Goal: Ask a question: Seek information or help from site administrators or community

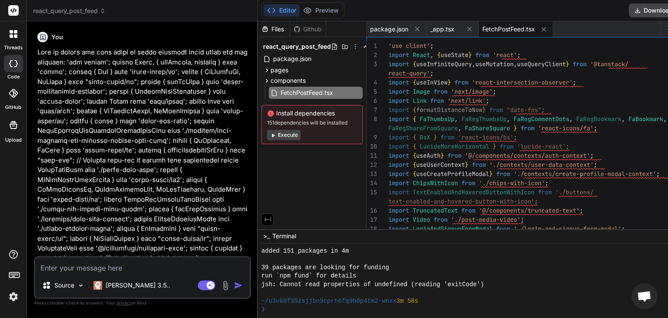
scroll to position [392, 0]
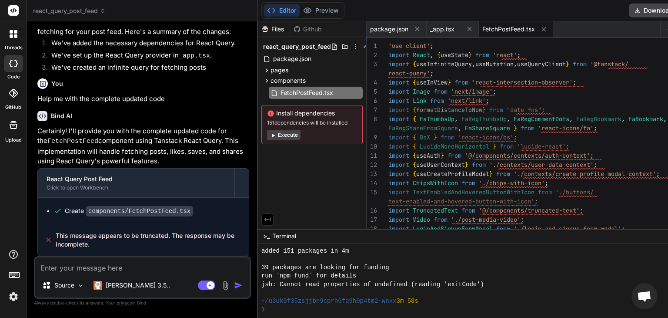
click at [10, 36] on icon at bounding box center [11, 35] width 3 height 3
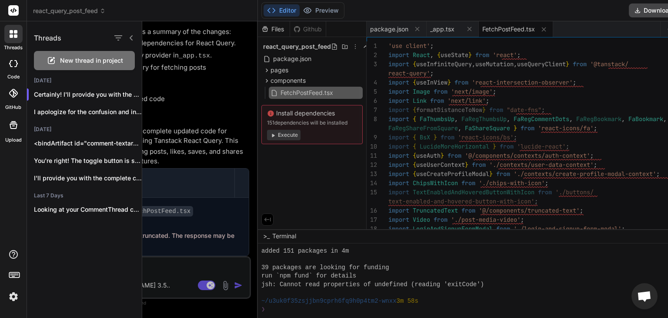
click at [88, 56] on span "New thread in project" at bounding box center [91, 60] width 63 height 9
type textarea "x"
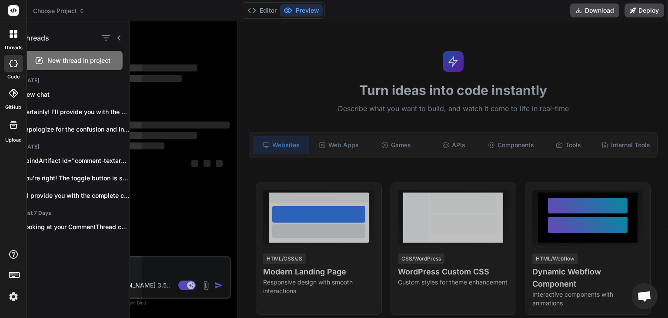
scroll to position [0, 0]
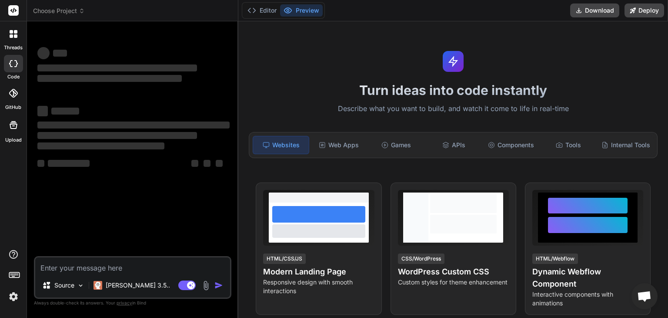
click at [134, 265] on textarea at bounding box center [132, 265] width 195 height 16
paste textarea "Please kindly help me check what is wrong with this code and make corrections w…"
type textarea "Please kindly help me check what is wrong with this code and make corrections w…"
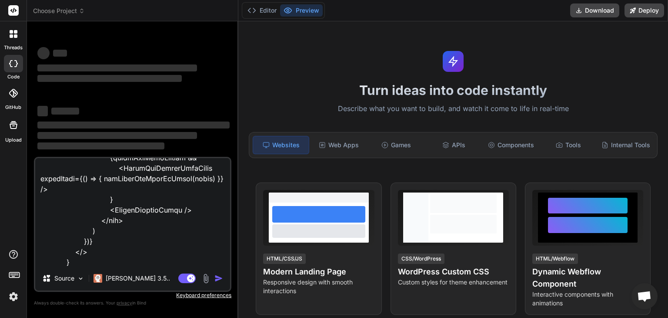
scroll to position [426, 0]
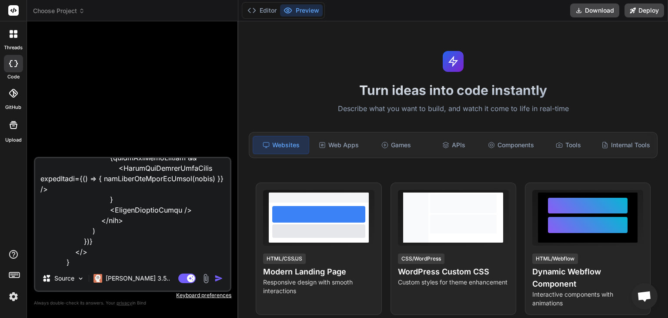
type textarea "x"
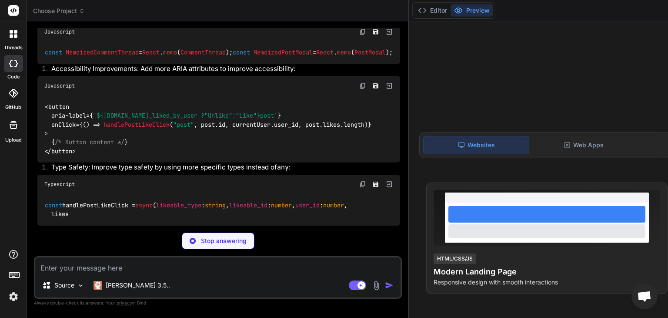
scroll to position [5716, 0]
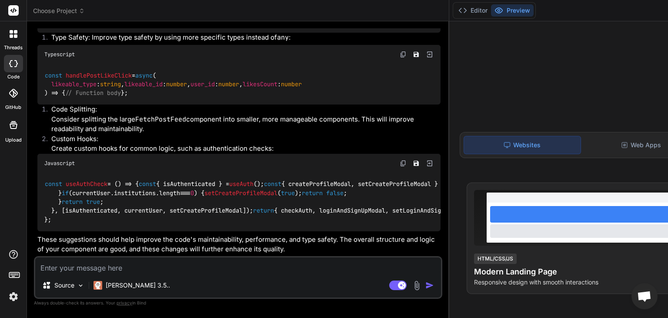
type textarea "x"
click at [158, 265] on textarea at bounding box center [238, 265] width 406 height 16
type textarea "N"
type textarea "x"
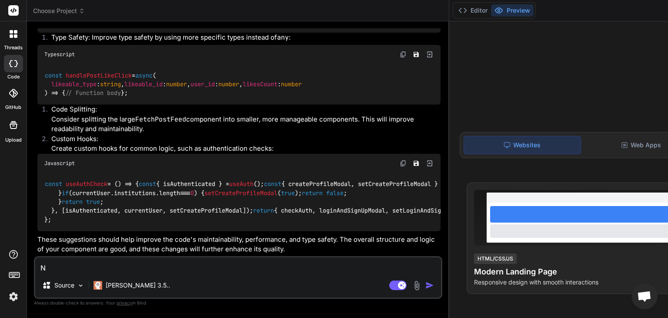
type textarea "No"
type textarea "x"
type textarea "Now"
type textarea "x"
type textarea "Now"
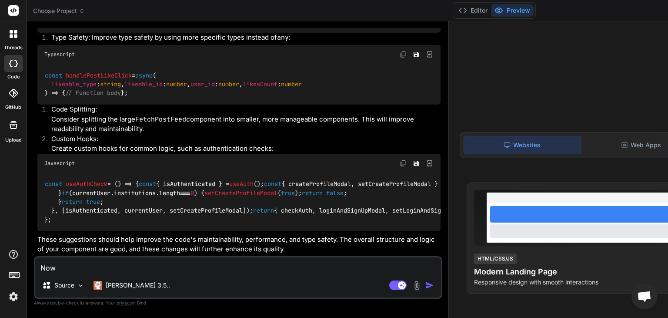
type textarea "x"
type textarea "Now h"
type textarea "x"
type textarea "Now he"
type textarea "x"
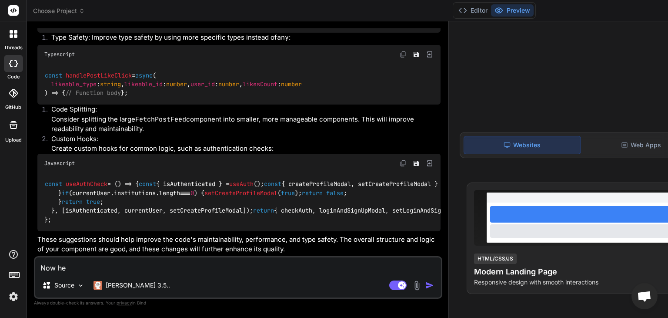
type textarea "Now hel"
type textarea "x"
type textarea "Now help"
type textarea "x"
type textarea "Now help"
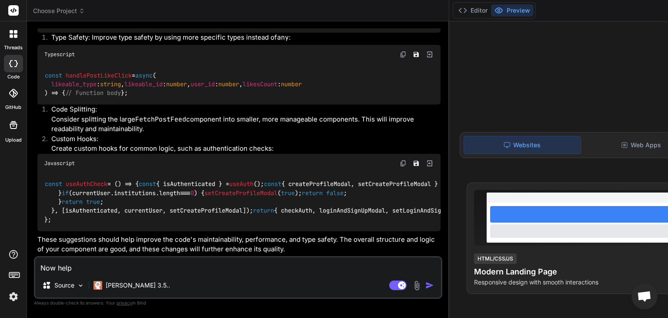
type textarea "x"
type textarea "Now help m"
type textarea "x"
type textarea "Now help me"
type textarea "x"
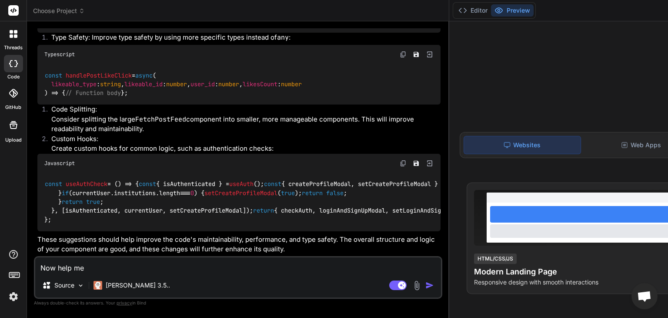
type textarea "Now help me"
type textarea "x"
type textarea "Now help me r"
type textarea "x"
type textarea "Now help me rt"
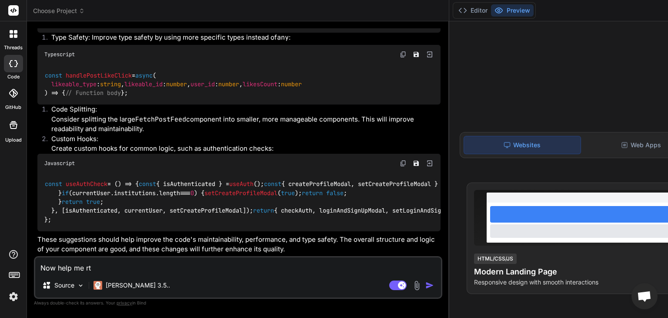
type textarea "x"
type textarea "Now help me rtu"
type textarea "x"
type textarea "Now help me rt"
type textarea "x"
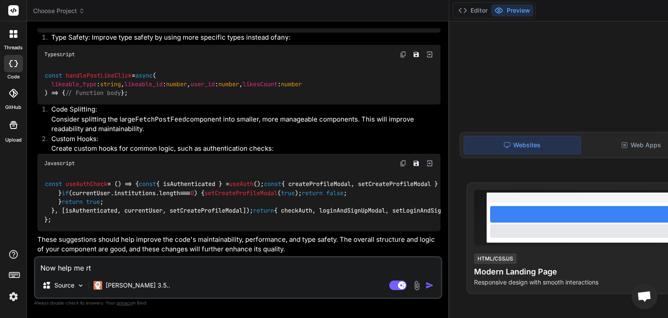
type textarea "Now help me rte"
type textarea "x"
type textarea "Now help me rt"
type textarea "x"
type textarea "Now help me r"
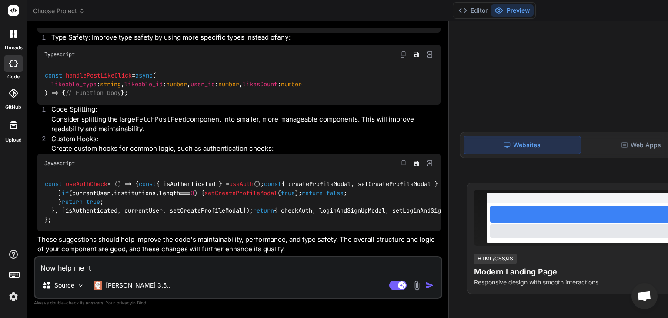
type textarea "x"
type textarea "Now help me re"
type textarea "x"
type textarea "Now help me ret"
type textarea "x"
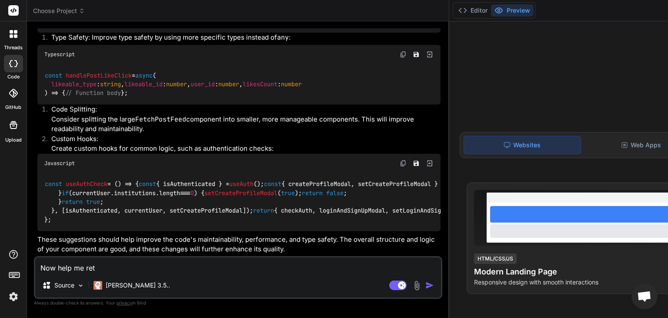
type textarea "Now help me retu"
type textarea "x"
type textarea "Now help me retur"
type textarea "x"
type textarea "Now help me return"
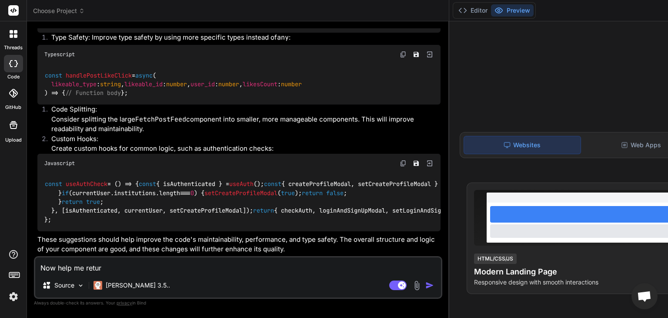
type textarea "x"
type textarea "Now help me return"
type textarea "x"
type textarea "Now help me return t"
type textarea "x"
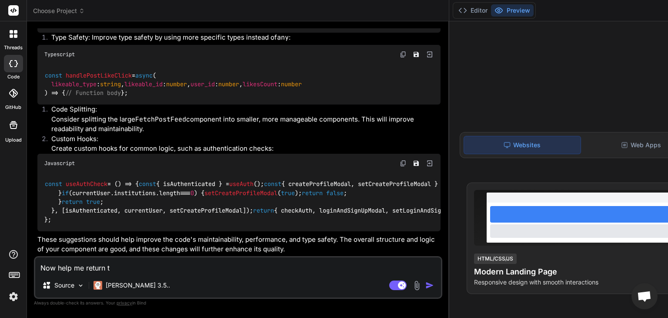
type textarea "Now help me return th"
type textarea "x"
type textarea "Now help me return the"
type textarea "x"
type textarea "Now help me return the"
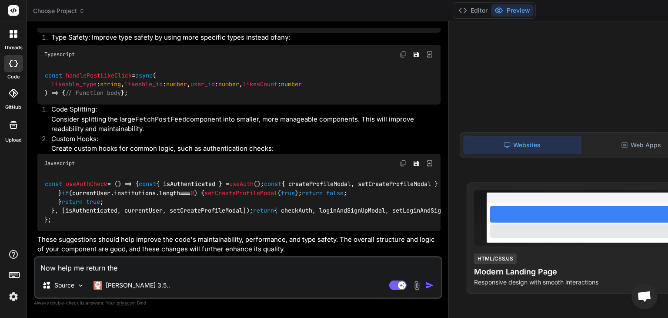
type textarea "x"
type textarea "Now help me return the c"
type textarea "x"
type textarea "Now help me return the co"
type textarea "x"
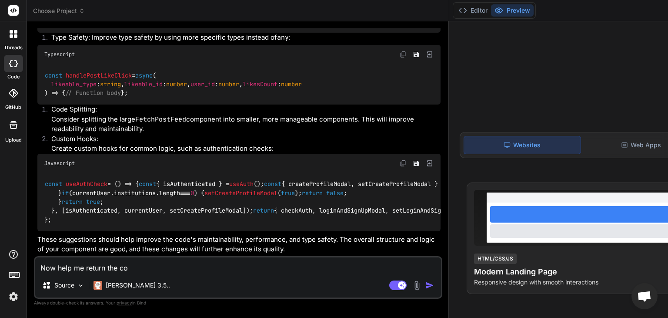
type textarea "Now help me return the com"
type textarea "x"
type textarea "Now help me return the comp"
type textarea "x"
type textarea "Now help me return the compl"
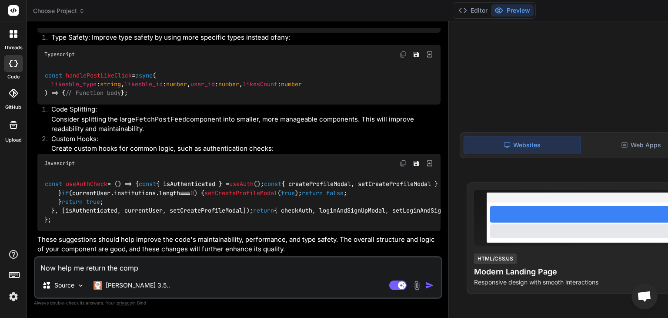
type textarea "x"
type textarea "Now help me return the comple"
type textarea "x"
type textarea "Now help me return the complet"
type textarea "x"
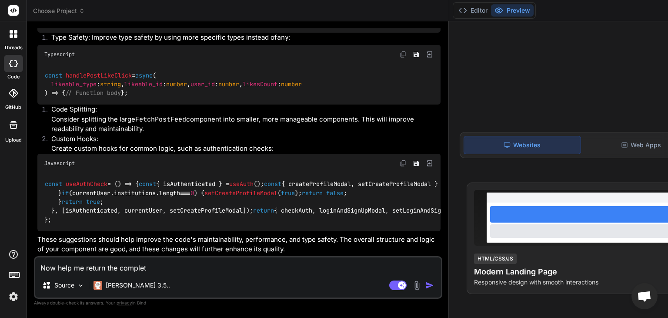
type textarea "Now help me return the complete"
type textarea "x"
type textarea "Now help me return the complete"
type textarea "x"
type textarea "Now help me return the complete c"
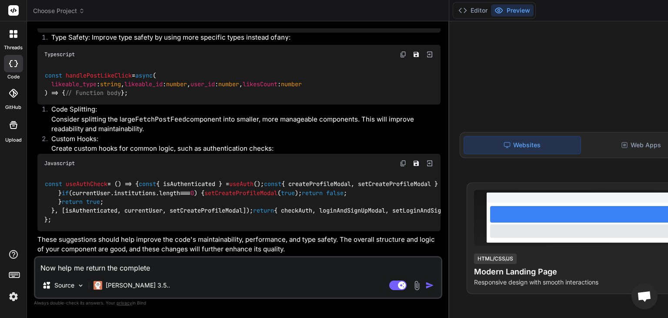
type textarea "x"
type textarea "Now help me return the complete co"
type textarea "x"
type textarea "Now help me return the complete cod"
type textarea "x"
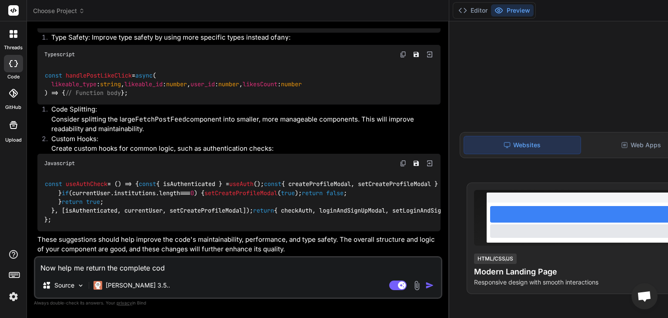
type textarea "Now help me return the complete code"
type textarea "x"
type textarea "Now help me return the complete code"
type textarea "x"
type textarea "Now help me return the complete code i"
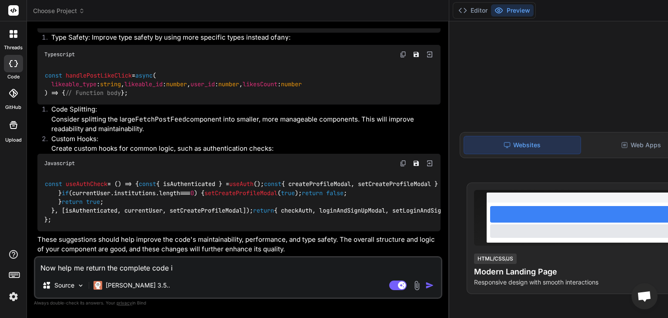
type textarea "x"
type textarea "Now help me return the complete code in"
type textarea "x"
type textarea "Now help me return the complete code inl"
type textarea "x"
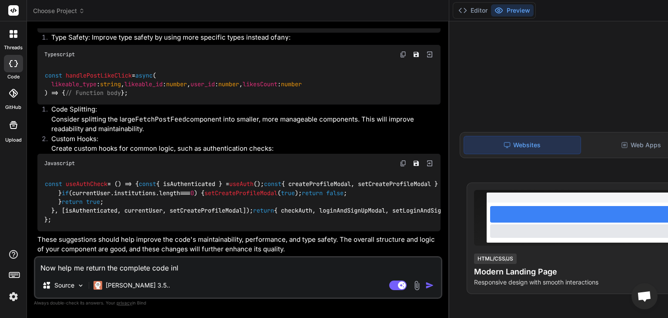
type textarea "Now help me return the complete code in"
type textarea "x"
type textarea "Now help me return the complete code inl"
type textarea "x"
type textarea "Now help me return the complete code inli"
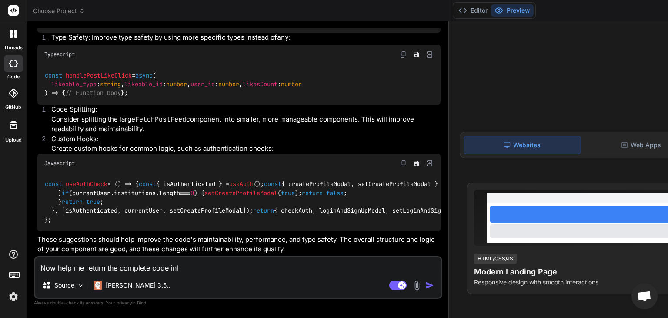
type textarea "x"
type textarea "Now help me return the complete code inlin"
type textarea "x"
type textarea "Now help me return the complete code inline"
type textarea "x"
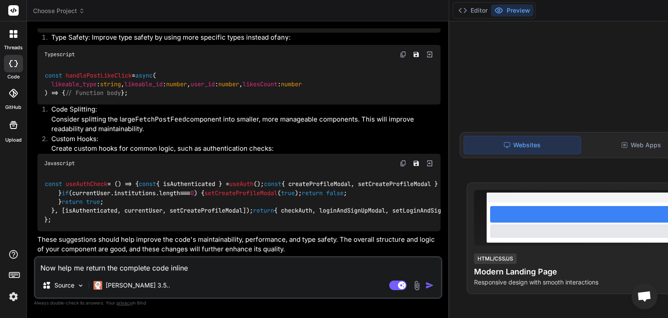
type textarea "Now help me return the complete code inlin"
type textarea "x"
type textarea "Now help me return the complete code inli"
type textarea "x"
type textarea "Now help me return the complete code inl"
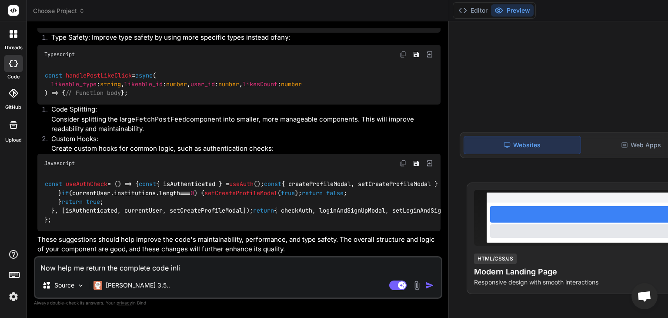
type textarea "x"
type textarea "Now help me return the complete code in"
type textarea "x"
type textarea "Now help me return the complete code in"
type textarea "x"
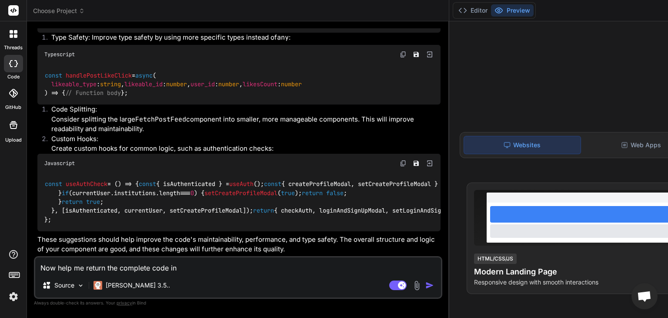
type textarea "Now help me return the complete code in l"
type textarea "x"
type textarea "Now help me return the complete code in li"
type textarea "x"
type textarea "Now help me return the complete code in [GEOGRAPHIC_DATA]"
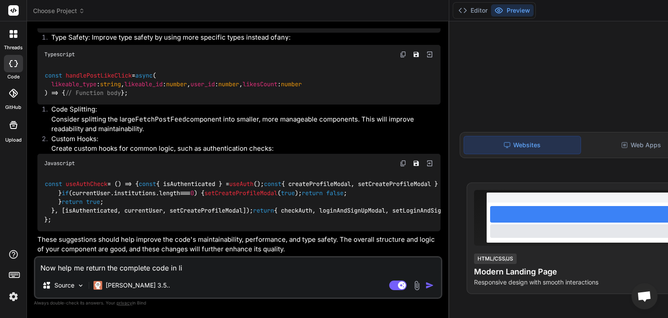
type textarea "x"
type textarea "Now help me return the complete code in line"
type textarea "x"
type textarea "Now help me return the complete code in line"
type textarea "x"
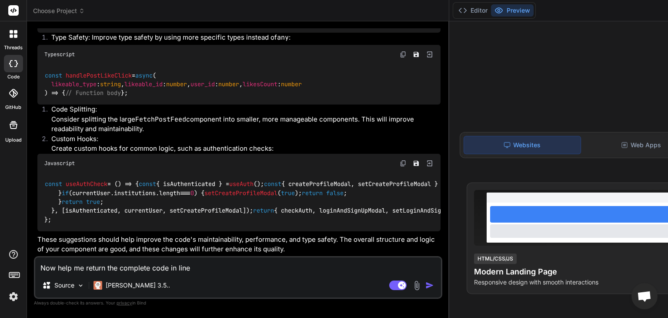
type textarea "Now help me return the complete code in line w"
type textarea "x"
type textarea "Now help me return the complete code in line wi"
type textarea "x"
type textarea "Now help me return the complete code in line wit"
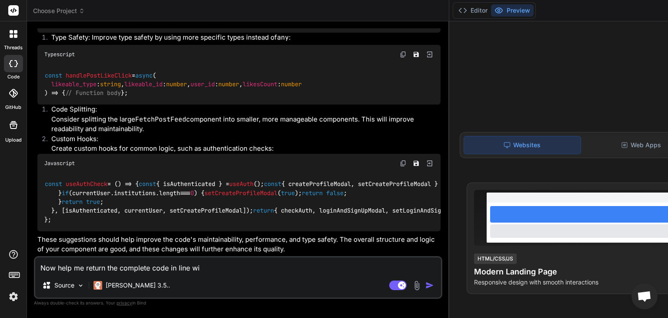
type textarea "x"
type textarea "Now help me return the complete code in line with"
type textarea "x"
type textarea "Now help me return the complete code in line with"
type textarea "x"
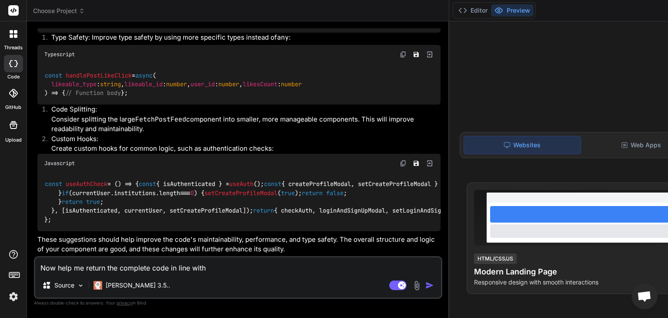
type textarea "Now help me return the complete code in line with t"
type textarea "x"
type textarea "Now help me return the complete code in line with th"
type textarea "x"
type textarea "Now help me return the complete code in line with the"
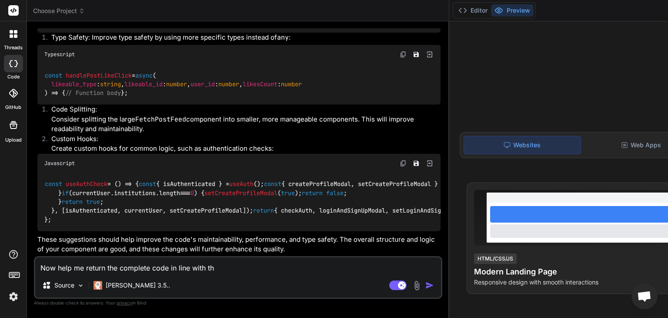
type textarea "x"
type textarea "Now help me return the complete code in line with thes"
type textarea "x"
type textarea "Now help me return the complete code in line with these"
type textarea "x"
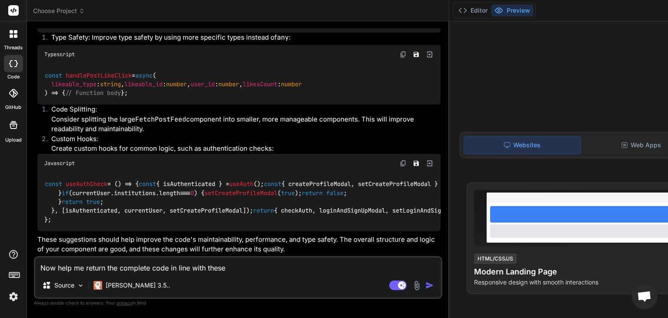
type textarea "Now help me return the complete code in line with these"
type textarea "x"
type textarea "Now help me return the complete code in line with these c"
type textarea "x"
type textarea "Now help me return the complete code in line with these co"
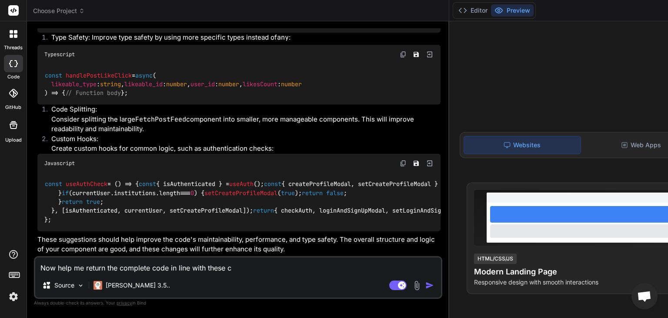
type textarea "x"
type textarea "Now help me return the complete code in line with these cor"
type textarea "x"
type textarea "Now help me return the complete code in line with these corr"
type textarea "x"
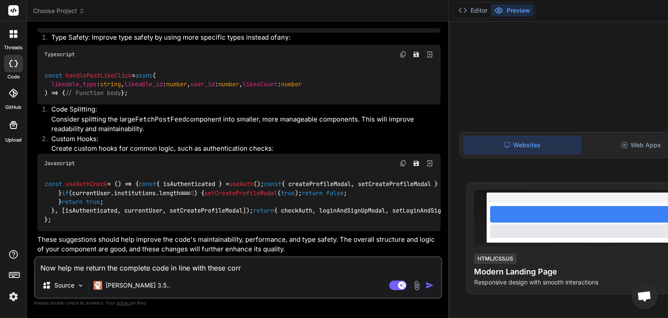
type textarea "Now help me return the complete code in line with these corre"
type textarea "x"
type textarea "Now help me return the complete code in line with these correc"
type textarea "x"
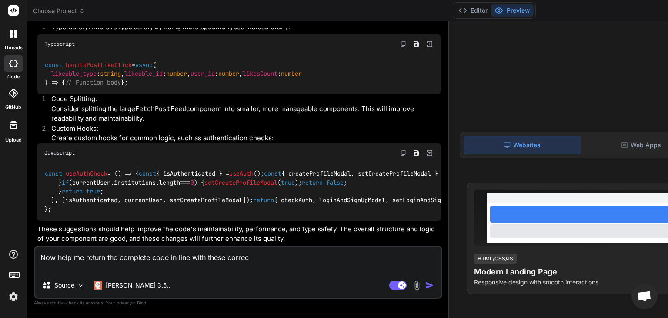
type textarea "Now help me return the complete code in line with these correct"
type textarea "x"
type textarea "Now help me return the complete code in line with these correcti"
type textarea "x"
type textarea "Now help me return the complete code in line with these correctio"
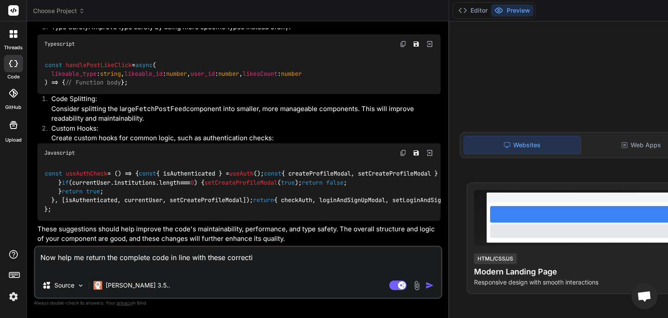
type textarea "x"
type textarea "Now help me return the complete code in line with these correction"
type textarea "x"
type textarea "Now help me return the complete code in line with these corrections"
type textarea "x"
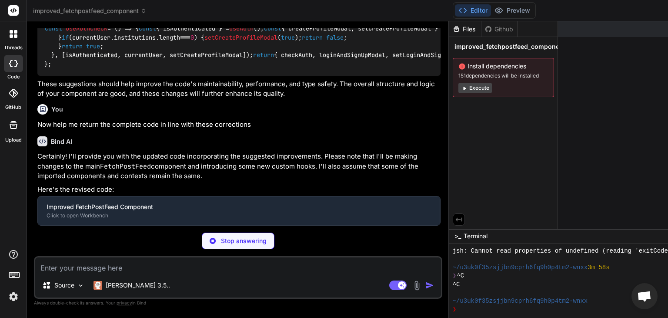
scroll to position [6965, 0]
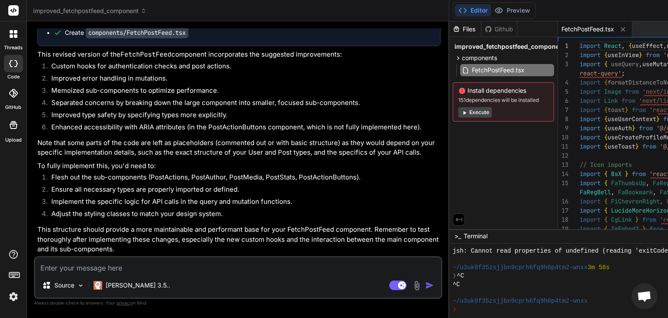
type textarea "x"
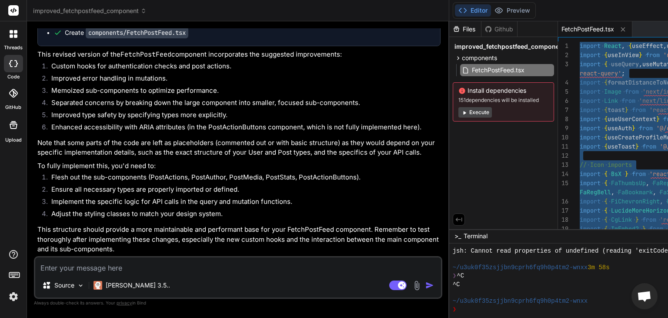
type textarea "import React, { useEffect, useState, useCallback, useMemo } from 'react'; impor…"
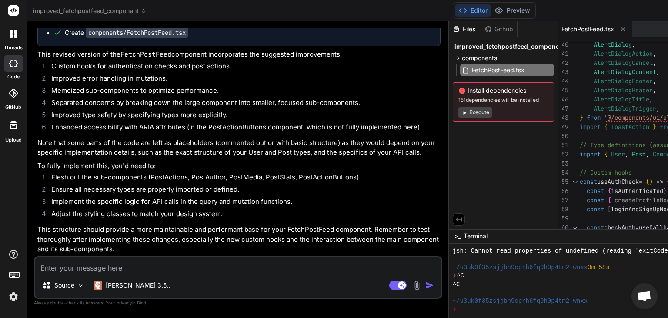
click at [14, 42] on div at bounding box center [13, 34] width 18 height 18
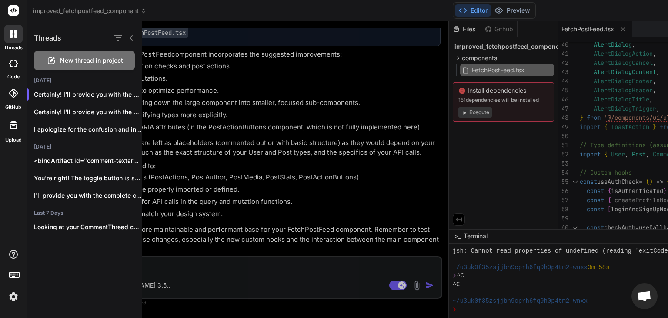
click at [83, 60] on span "New thread in project" at bounding box center [91, 60] width 63 height 9
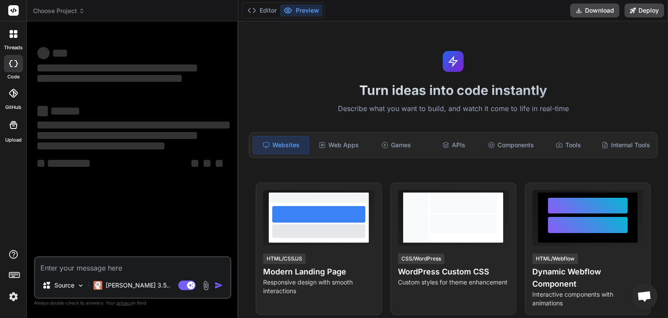
scroll to position [460, 0]
click at [98, 260] on textarea at bounding box center [132, 265] width 195 height 16
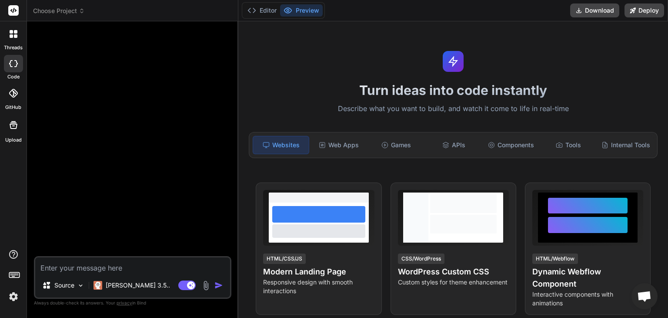
type textarea "x"
type textarea "H"
type textarea "x"
type textarea "He"
type textarea "x"
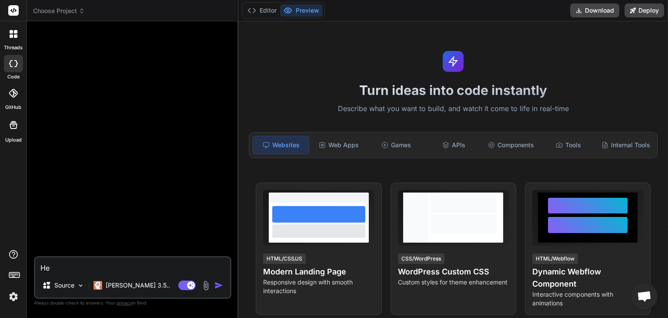
type textarea "Hel"
type textarea "x"
type textarea "Help"
type textarea "x"
type textarea "Helpm"
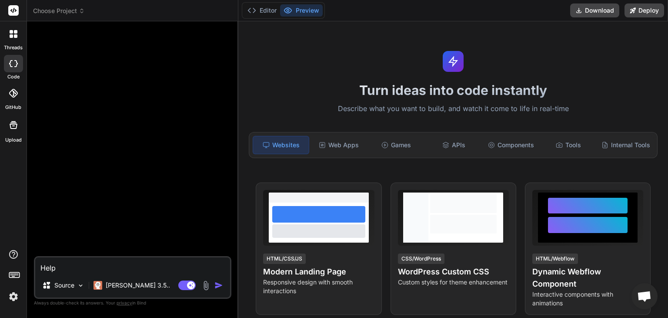
type textarea "x"
type textarea "Helpm"
type textarea "x"
type textarea "Helpm"
type textarea "x"
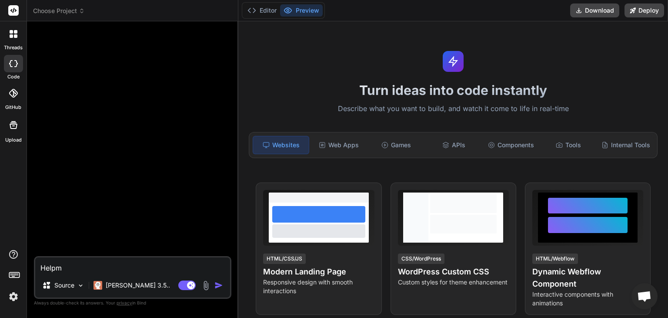
type textarea "Help"
type textarea "x"
type textarea "Help"
type textarea "x"
type textarea "Help m"
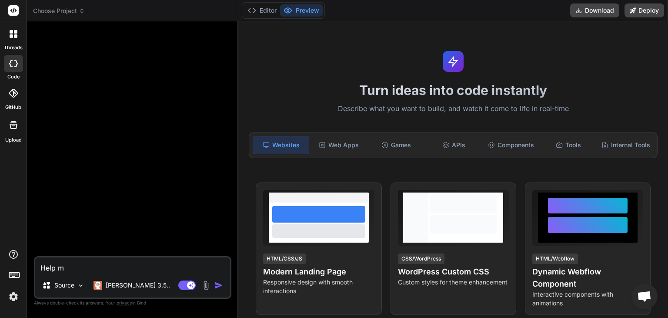
type textarea "x"
type textarea "Help me"
type textarea "x"
type textarea "Help me"
type textarea "x"
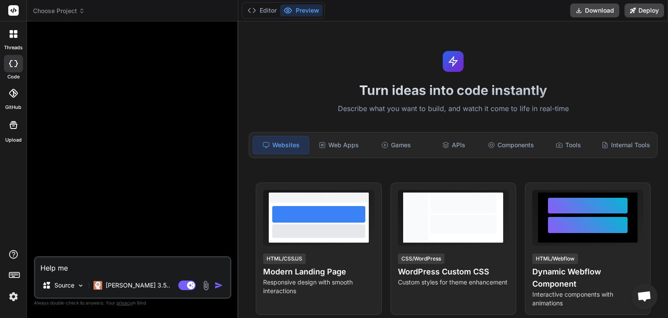
type textarea "Help me m"
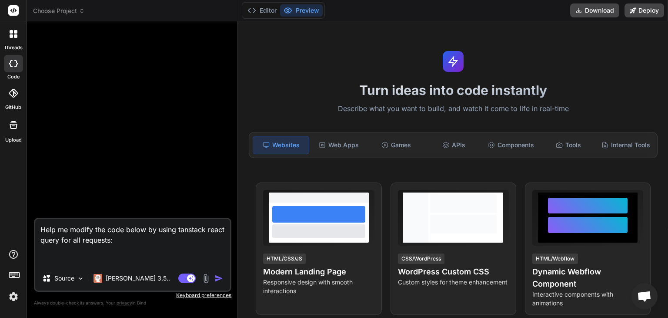
paste textarea "'use client'; import React, { useEffect, useState } from 'react'; import { BsX …"
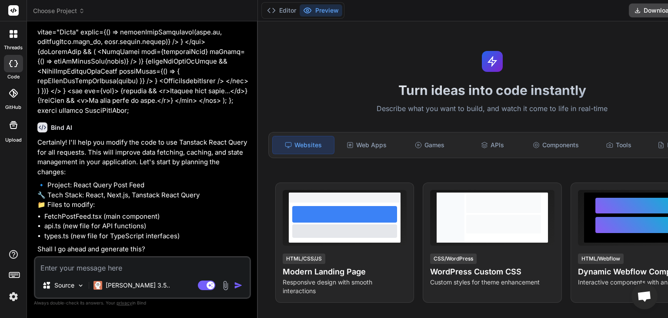
scroll to position [6620, 0]
click at [74, 270] on textarea at bounding box center [142, 265] width 215 height 16
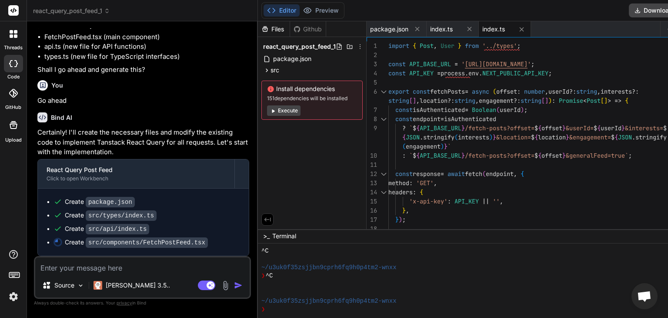
scroll to position [6798, 0]
click at [266, 68] on icon at bounding box center [267, 69] width 2 height 3
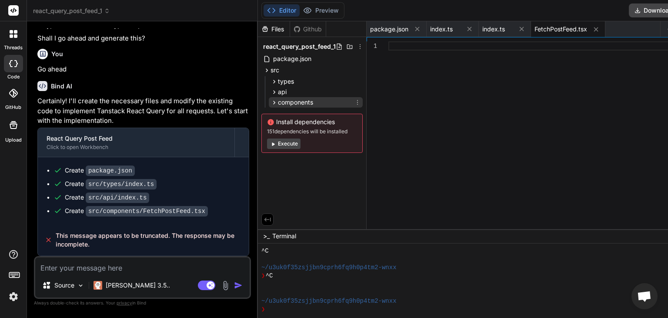
scroll to position [6829, 0]
click at [134, 281] on p "[PERSON_NAME] 3.5.." at bounding box center [138, 285] width 64 height 9
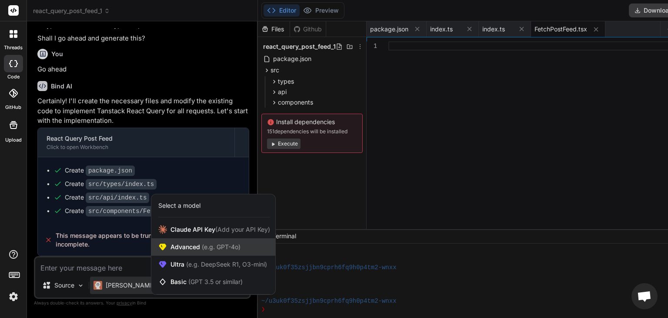
click at [193, 245] on span "Advanced (e.g. GPT-4o)" at bounding box center [206, 246] width 70 height 9
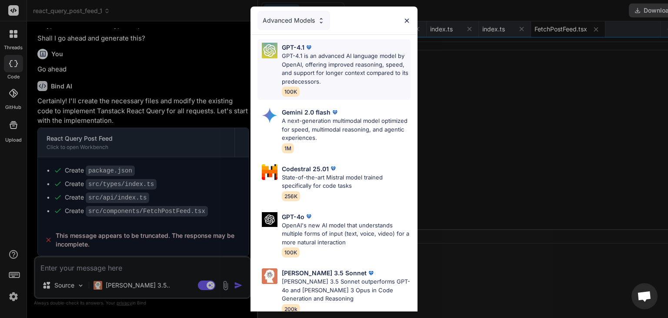
click at [320, 63] on p "GPT-4.1 is an advanced AI language model by OpenAI, offering improved reasoning…" at bounding box center [346, 69] width 129 height 34
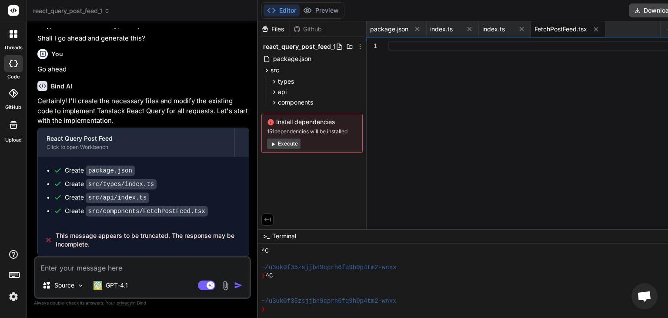
click at [124, 270] on textarea at bounding box center [142, 265] width 215 height 16
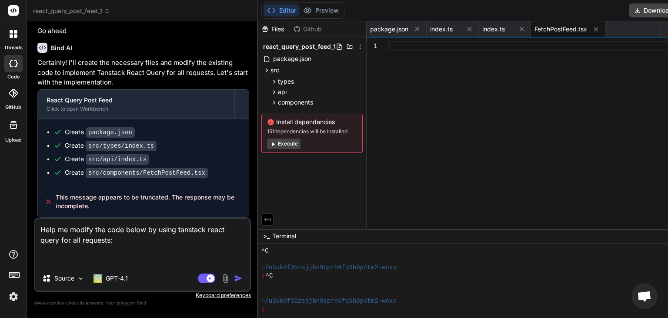
paste textarea "'use client'; import React, { useEffect, useState } from 'react'; import { BsX …"
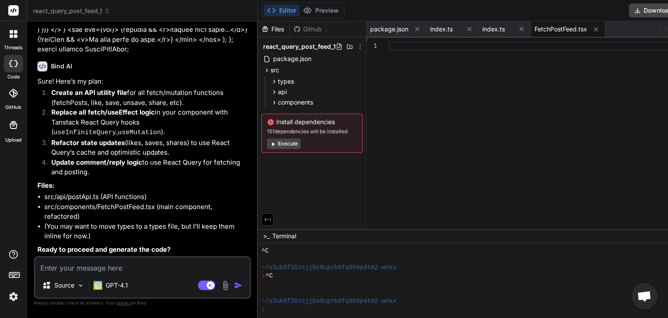
scroll to position [13738, 0]
click at [101, 269] on textarea at bounding box center [142, 265] width 215 height 16
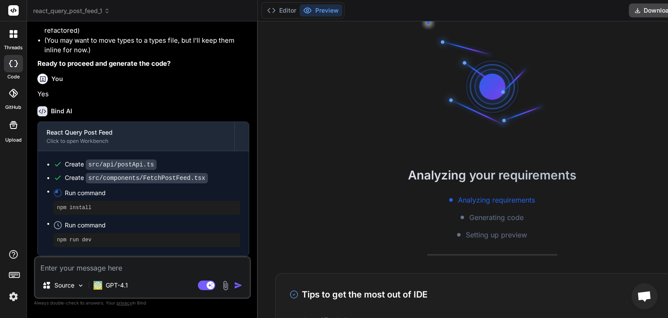
scroll to position [13923, 0]
click at [278, 11] on button "Editor" at bounding box center [282, 10] width 36 height 12
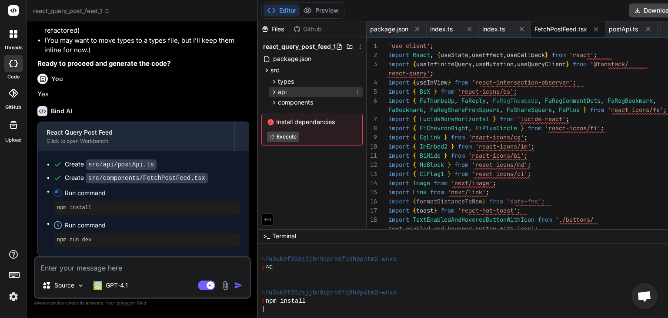
click at [271, 91] on icon at bounding box center [274, 91] width 7 height 7
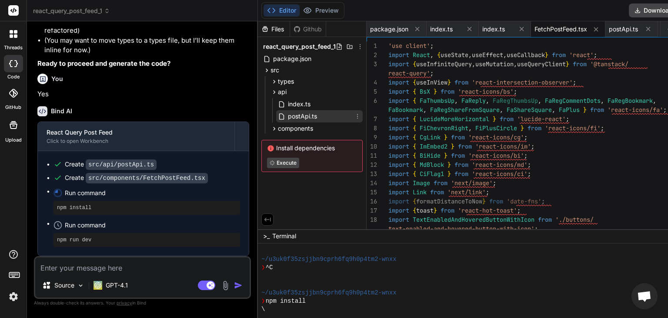
click at [296, 114] on span "postApi.ts" at bounding box center [302, 116] width 31 height 10
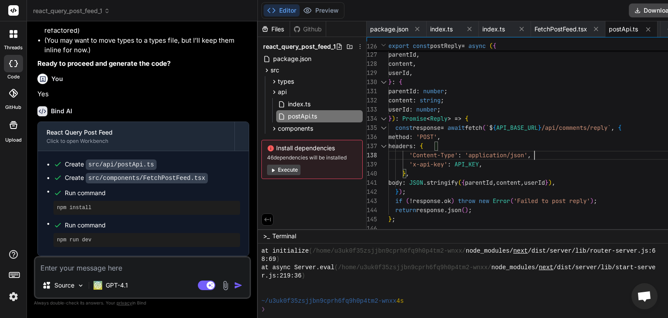
scroll to position [0, 0]
click at [271, 129] on icon at bounding box center [274, 128] width 7 height 7
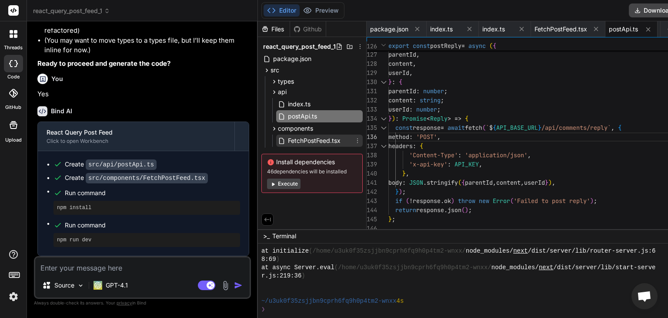
click at [292, 139] on span "FetchPostFeed.tsx" at bounding box center [314, 140] width 54 height 10
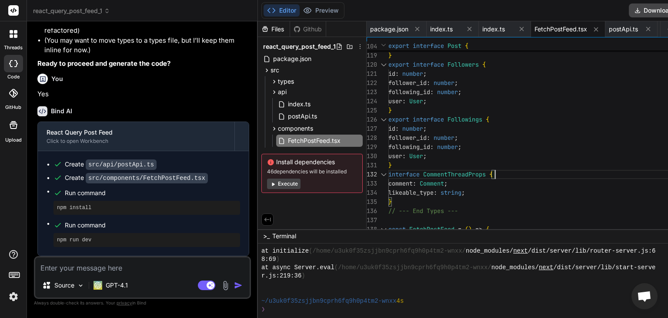
click at [110, 270] on textarea at bounding box center [142, 265] width 215 height 16
click at [96, 267] on textarea at bounding box center [142, 265] width 215 height 16
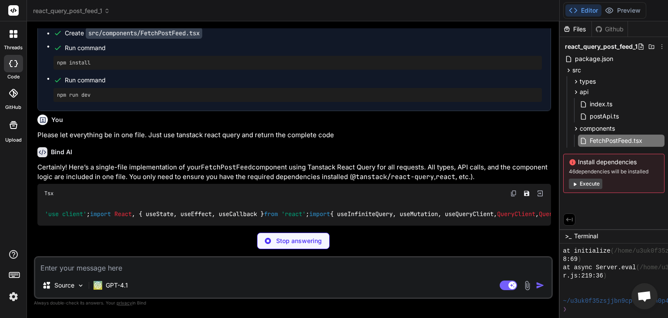
scroll to position [11342, 0]
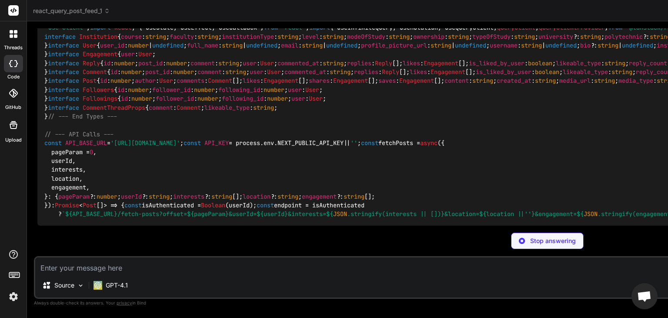
scroll to position [10496, 0]
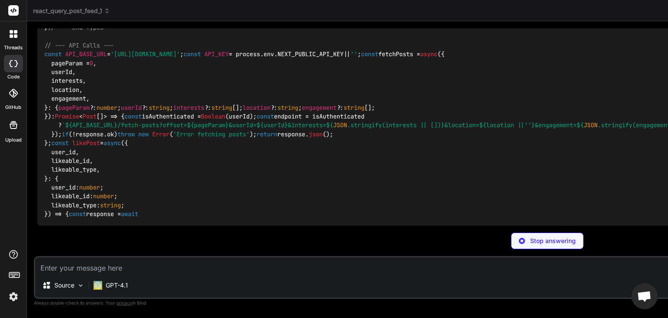
scroll to position [10531, 0]
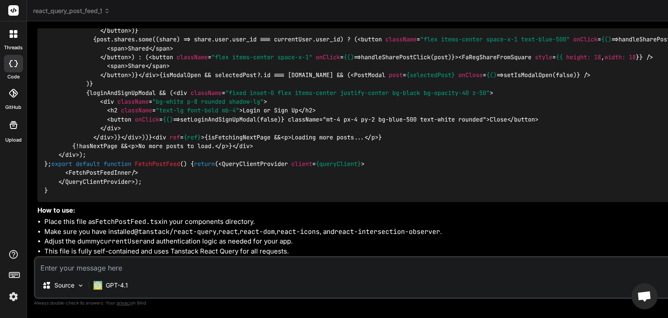
scroll to position [7330, 0]
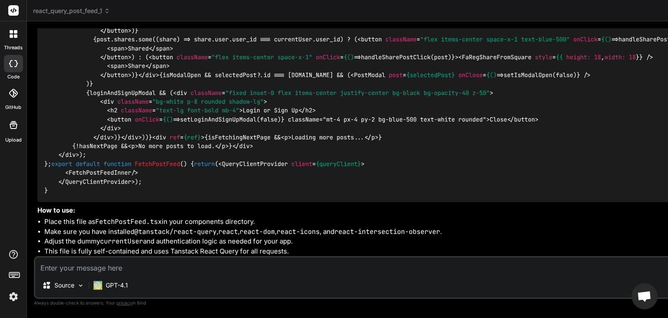
scroll to position [0, 0]
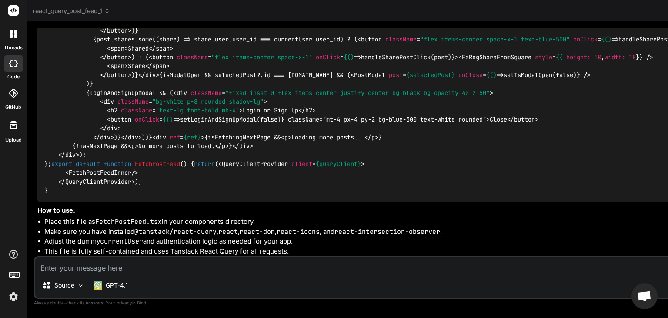
scroll to position [9267, 0]
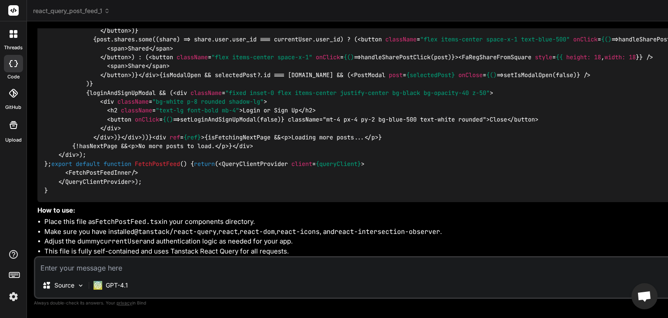
scroll to position [9478, 0]
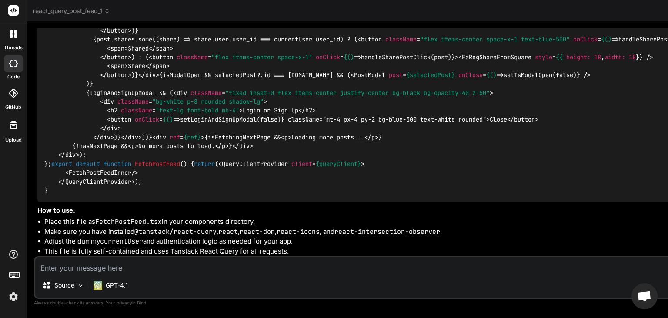
scroll to position [10200, 0]
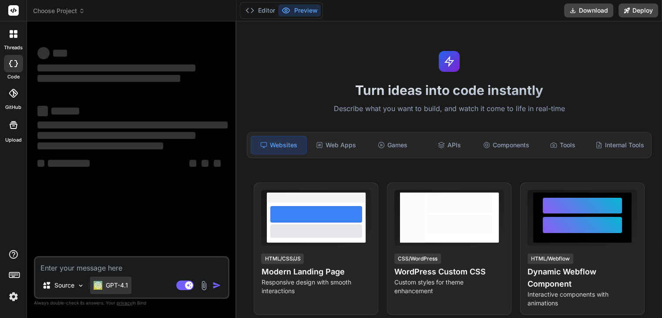
click at [127, 286] on p "GPT-4.1" at bounding box center [117, 285] width 22 height 9
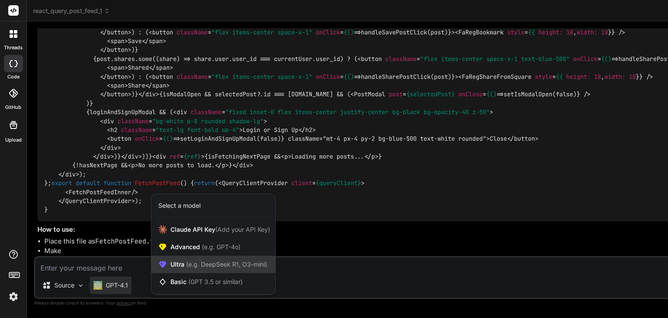
scroll to position [6919, 0]
click at [16, 35] on icon at bounding box center [15, 35] width 3 height 3
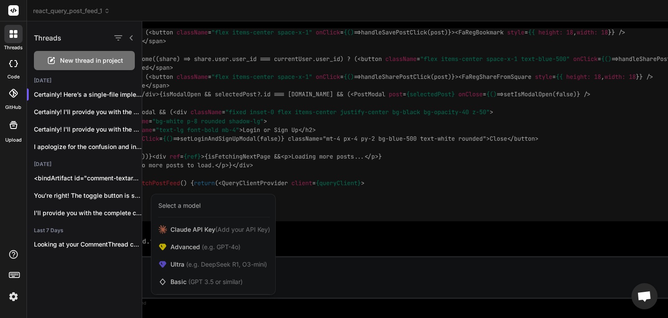
click at [87, 63] on span "New thread in project" at bounding box center [91, 60] width 63 height 9
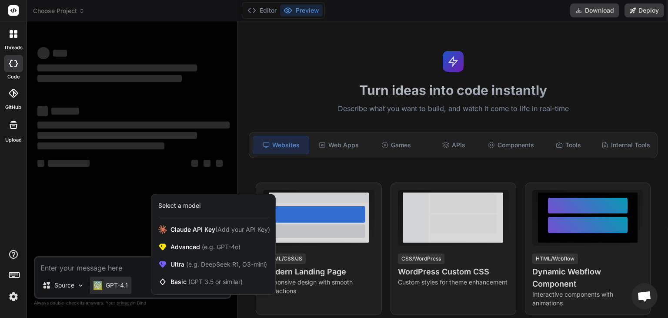
scroll to position [42, 0]
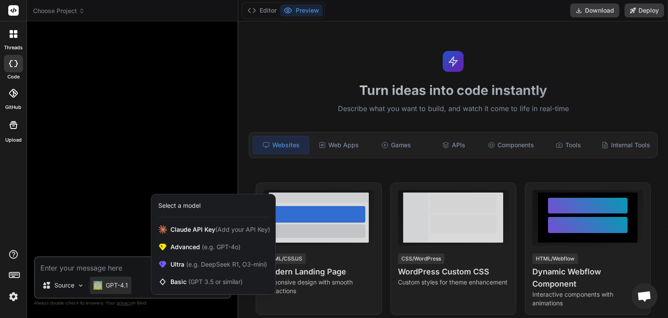
click at [119, 262] on div at bounding box center [334, 159] width 668 height 318
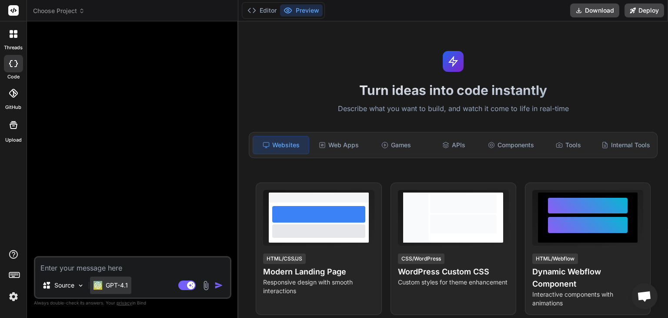
click at [127, 284] on p "GPT-4.1" at bounding box center [117, 285] width 22 height 9
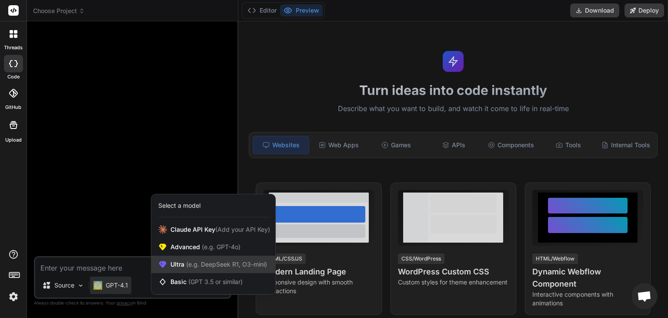
click at [217, 265] on span "(e.g. DeepSeek R1, O3-mini)" at bounding box center [226, 263] width 83 height 7
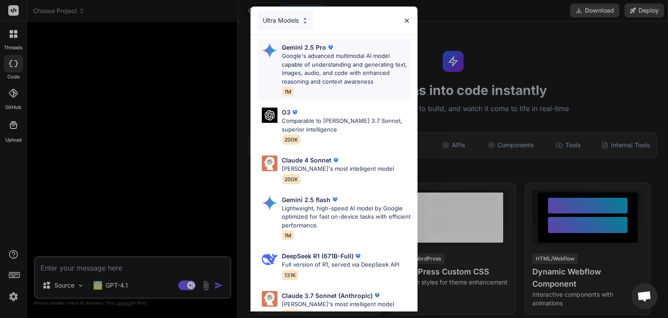
click at [346, 77] on p "Google's advanced multimodal AI model capable of understanding and generating t…" at bounding box center [346, 69] width 129 height 34
type textarea "x"
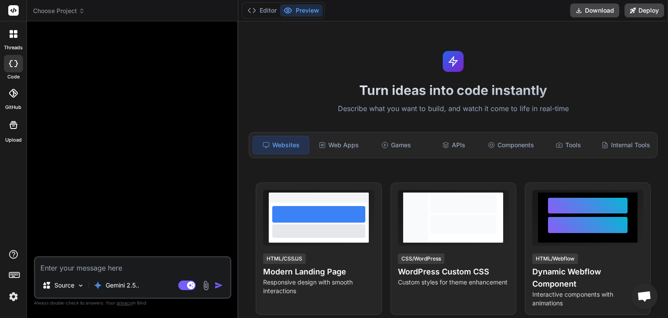
click at [132, 264] on textarea at bounding box center [132, 265] width 195 height 16
type textarea "H"
type textarea "x"
type textarea "He"
type textarea "x"
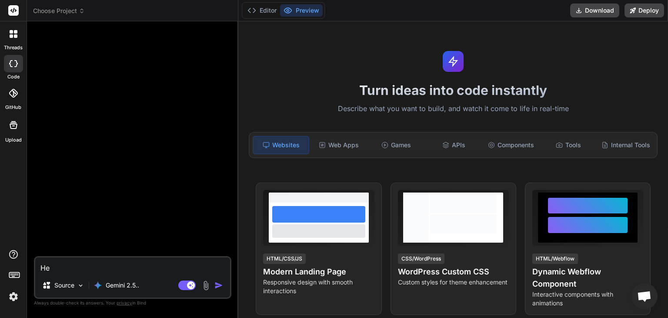
type textarea "Hel"
type textarea "x"
type textarea "Hel"
type textarea "x"
type textarea "Hel m"
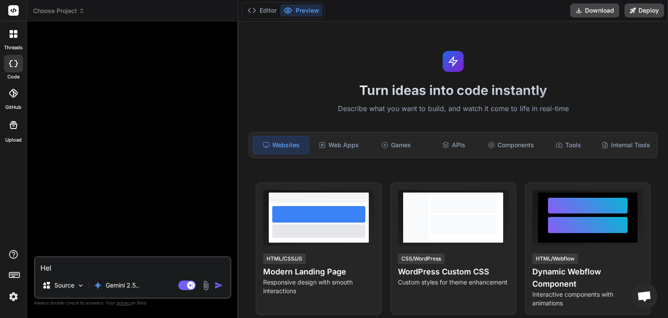
type textarea "x"
type textarea "Hel"
type textarea "x"
type textarea "Hel"
type textarea "x"
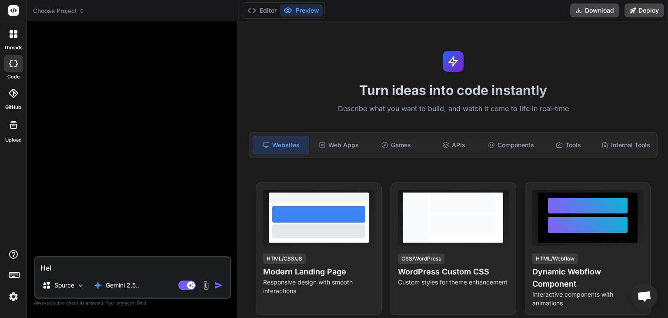
type textarea "Help"
type textarea "x"
type textarea "Help"
type textarea "x"
type textarea "Help m"
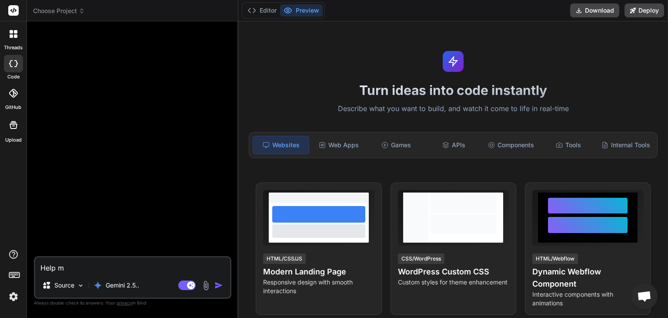
type textarea "x"
type textarea "Help me"
type textarea "x"
type textarea "Help me"
type textarea "x"
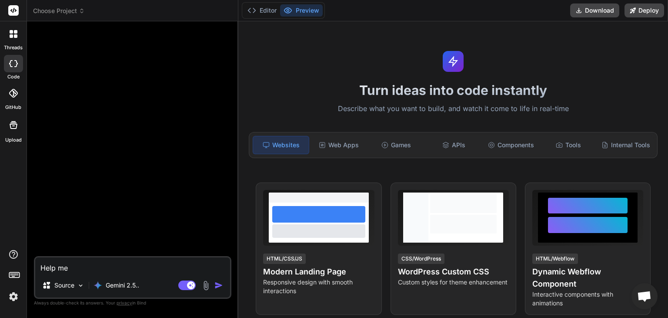
type textarea "Help me m"
type textarea "x"
type textarea "Help me mo"
type textarea "x"
type textarea "Help me mod"
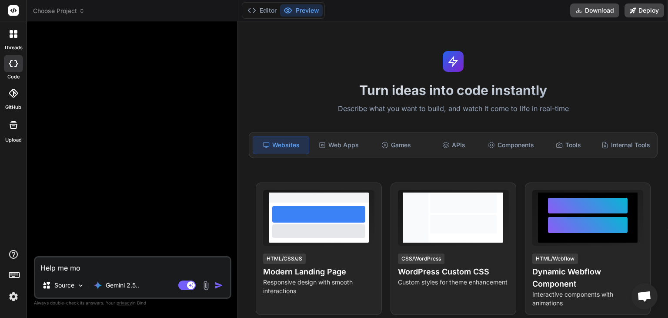
type textarea "x"
type textarea "Help me modi"
type textarea "x"
type textarea "Help me modif"
type textarea "x"
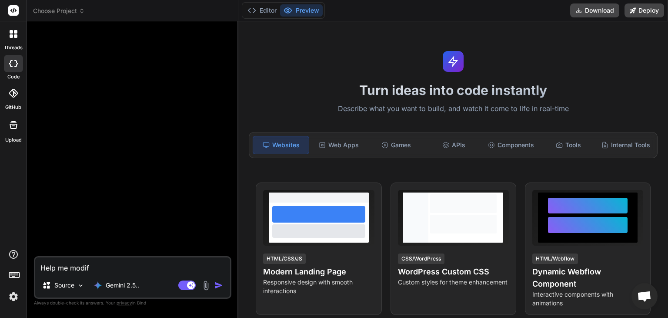
type textarea "Help me modify"
type textarea "x"
type textarea "Help me modify"
type textarea "x"
type textarea "Help me modify t"
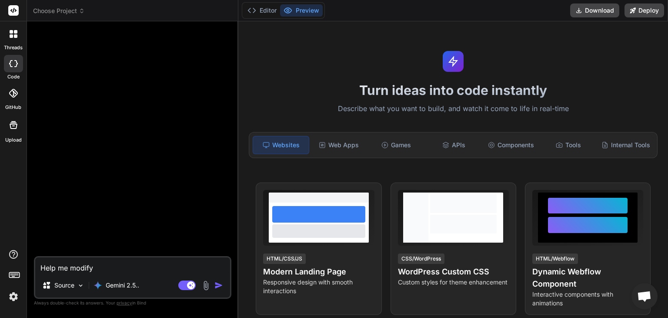
type textarea "x"
type textarea "Help me modify th"
type textarea "x"
type textarea "Help me modify the"
type textarea "x"
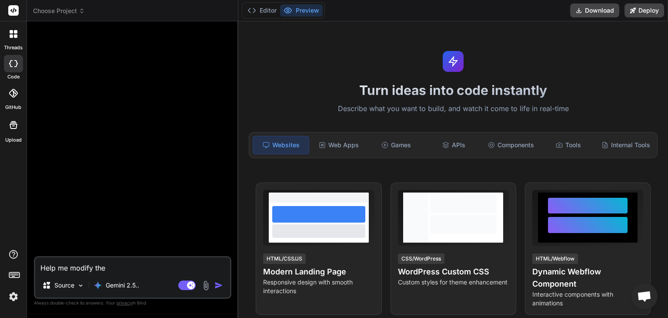
type textarea "Help me modify the"
type textarea "x"
type textarea "Help me modify the c"
type textarea "x"
type textarea "Help me modify the co"
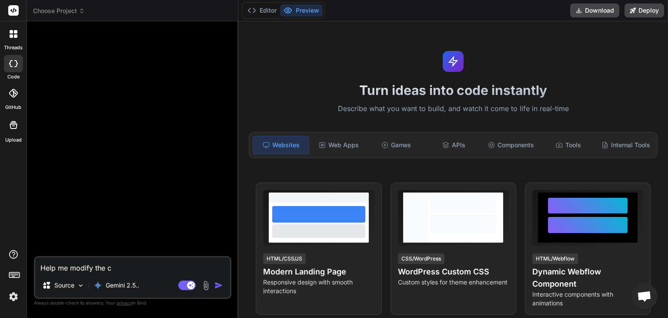
type textarea "x"
type textarea "Help me modify the cod"
type textarea "x"
type textarea "Help me modify the code"
type textarea "x"
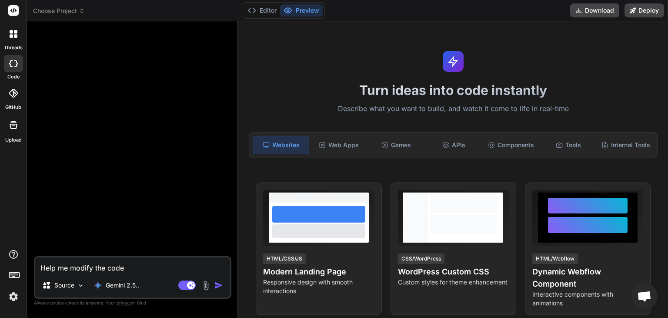
type textarea "Help me modify the code"
type textarea "x"
type textarea "Help me modify the code b"
type textarea "x"
type textarea "Help me modify the code be"
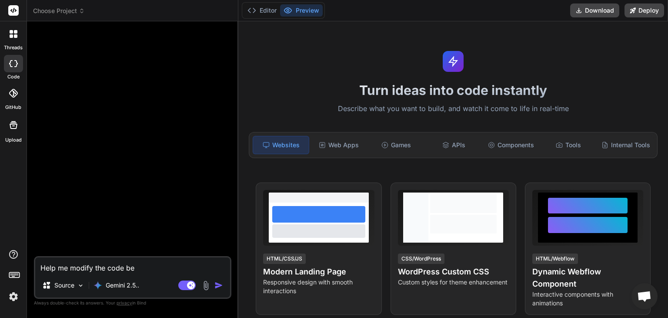
type textarea "x"
type textarea "Help me modify the code bel"
type textarea "x"
type textarea "Help me modify the code belo"
type textarea "x"
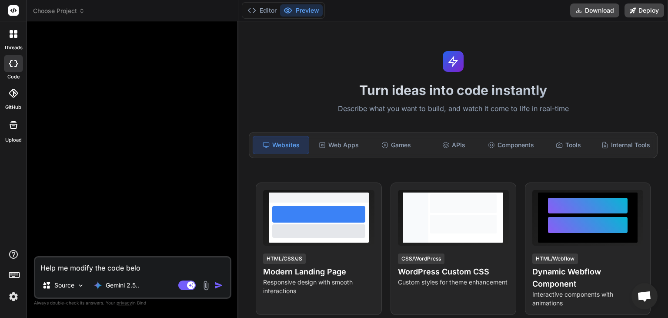
type textarea "Help me modify the code below"
type textarea "x"
type textarea "Help me modify the code below"
type textarea "x"
type textarea "Help me modify the code below b"
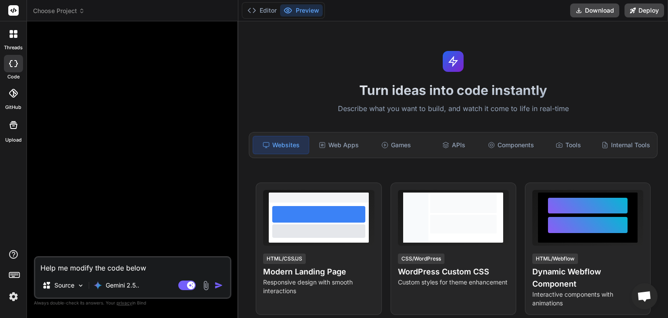
type textarea "x"
type textarea "Help me modify the code below by"
type textarea "x"
type textarea "Help me modify the code below by"
type textarea "x"
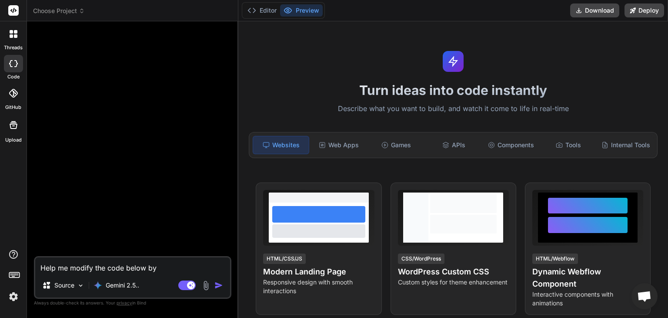
type textarea "Help me modify the code below by u"
type textarea "x"
type textarea "Help me modify the code below by us"
type textarea "x"
type textarea "Help me modify the code below by usi"
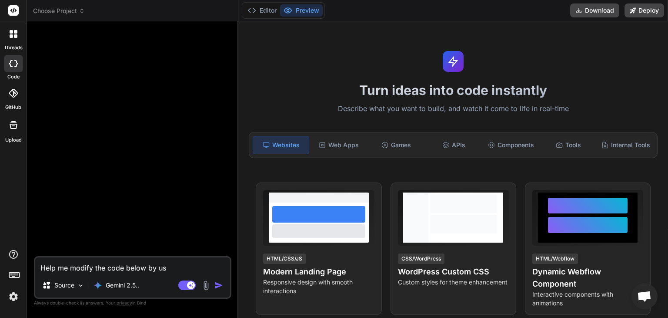
type textarea "x"
type textarea "Help me modify the code below by usin"
type textarea "x"
type textarea "Help me modify the code below by using"
type textarea "x"
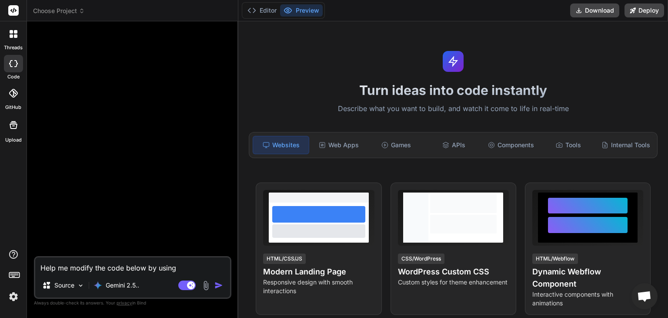
type textarea "Help me modify the code below by using"
type textarea "x"
type textarea "Help me modify the code below by using t"
type textarea "x"
type textarea "Help me modify the code below by using ta"
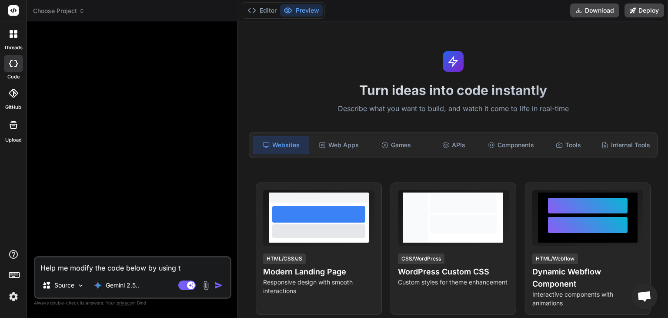
type textarea "x"
type textarea "Help me modify the code below by using tan"
type textarea "x"
type textarea "Help me modify the code below by using tans"
type textarea "x"
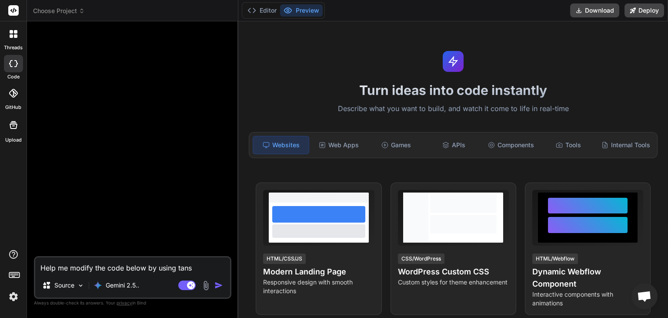
type textarea "Help me modify the code below by using tansk"
type textarea "x"
type textarea "Help me modify the code below by using tanskt"
type textarea "x"
type textarea "Help me modify the code below by using tansk"
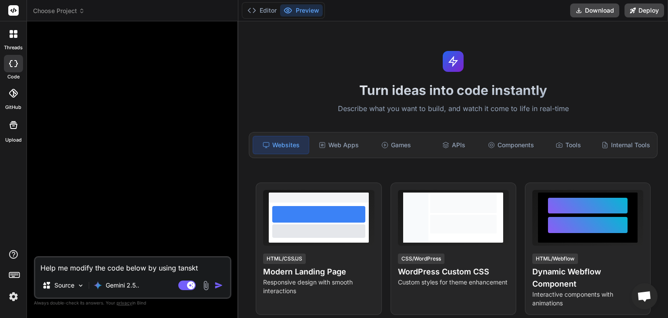
type textarea "x"
type textarea "Help me modify the code below by using tans"
type textarea "x"
type textarea "Help me modify the code below by using tanst"
type textarea "x"
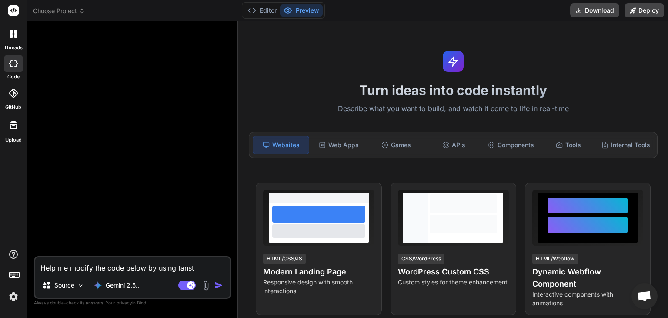
type textarea "Help me modify the code below by using tansta"
type textarea "x"
type textarea "Help me modify the code below by using tanstac"
type textarea "x"
type textarea "Help me modify the code below by using tanstack"
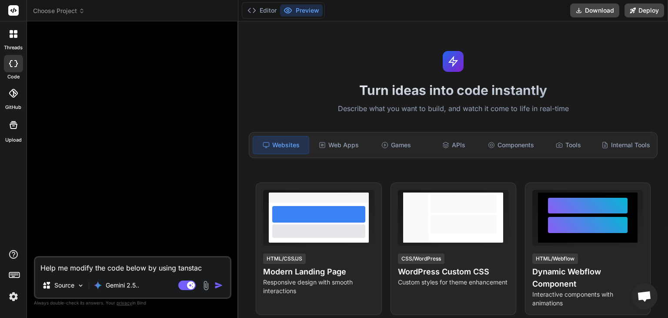
type textarea "x"
type textarea "Help me modify the code below by using tanstack"
type textarea "x"
type textarea "Help me modify the code below by using tanstack r"
type textarea "x"
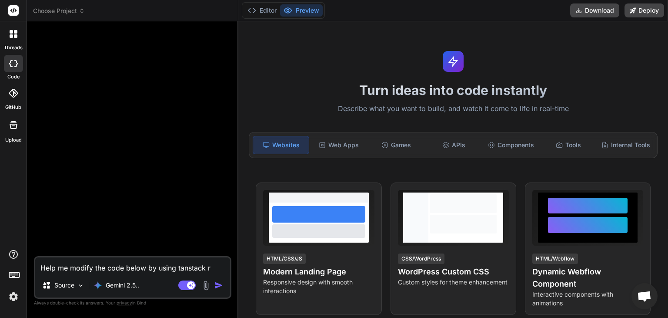
type textarea "Help me modify the code below by using tanstack re"
type textarea "x"
type textarea "Help me modify the code below by using tanstack req"
type textarea "x"
type textarea "Help me modify the code below by using tanstack reqc"
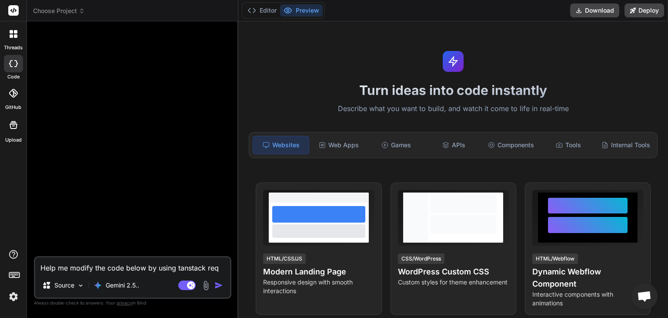
type textarea "x"
type textarea "Help me modify the code below by using tanstack req"
type textarea "x"
type textarea "Help me modify the code below by using tanstack re"
type textarea "x"
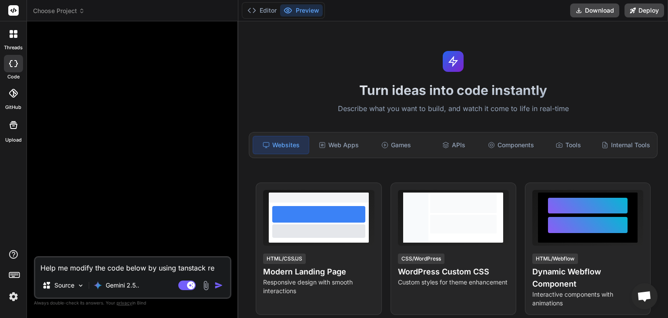
type textarea "Help me modify the code below by using tanstack rea"
type textarea "x"
type textarea "Help me modify the code below by using tanstack reac"
type textarea "x"
type textarea "Help me modify the code below by using tanstack react"
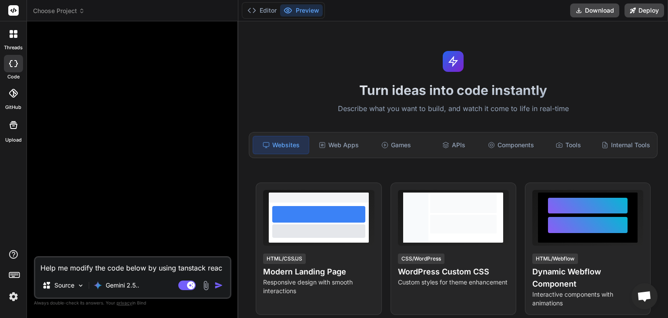
type textarea "x"
type textarea "Help me modify the code below by using tanstack react"
type textarea "x"
type textarea "Help me modify the code below by using tanstack react q"
type textarea "x"
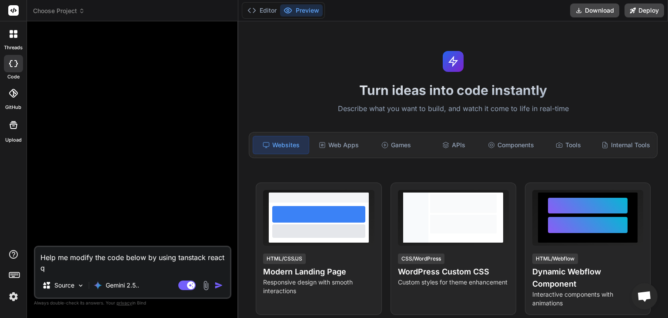
type textarea "Help me modify the code below by using tanstack react qu"
type textarea "x"
type textarea "Help me modify the code below by using tanstack react que"
type textarea "x"
type textarea "Help me modify the code below by using tanstack react quer"
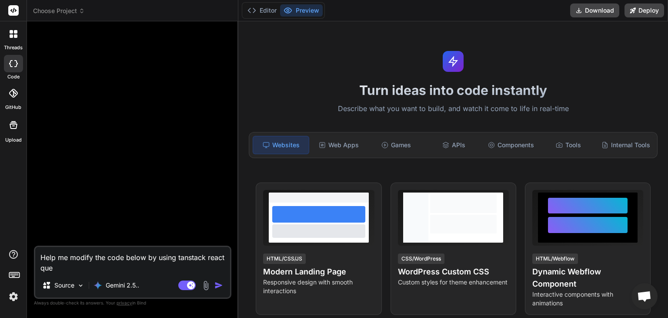
type textarea "x"
type textarea "Help me modify the code below by using tanstack react query"
type textarea "x"
type textarea "Help me modify the code below by using tanstack react query"
type textarea "x"
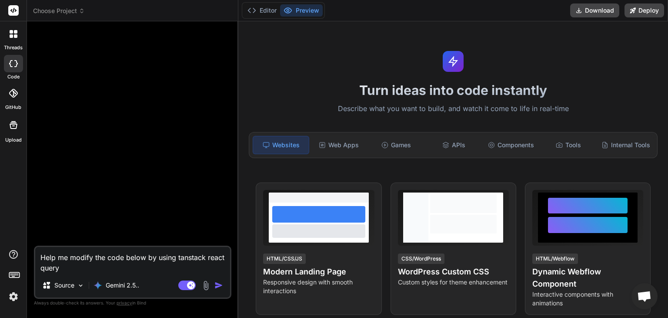
type textarea "Help me modify the code below by using tanstack react query f"
type textarea "x"
type textarea "Help me modify the code below by using tanstack react query fo"
type textarea "x"
type textarea "Help me modify the code below by using tanstack react query for"
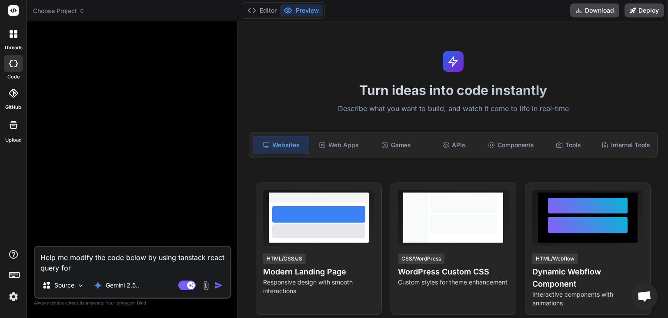
type textarea "x"
type textarea "Help me modify the code below by using tanstack react query for"
type textarea "x"
type textarea "Help me modify the code below by using tanstack react query for a"
type textarea "x"
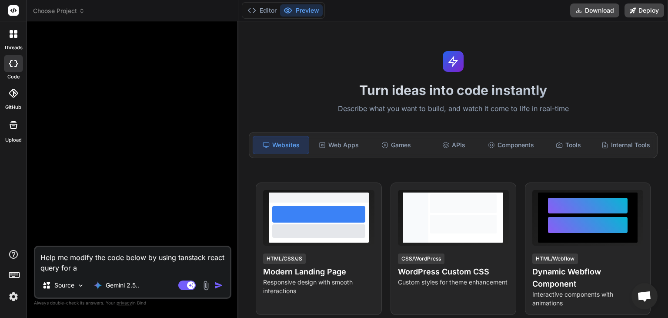
type textarea "Help me modify the code below by using tanstack react query for al"
type textarea "x"
type textarea "Help me modify the code below by using tanstack react query for all"
type textarea "x"
type textarea "Help me modify the code below by using tanstack react query for all"
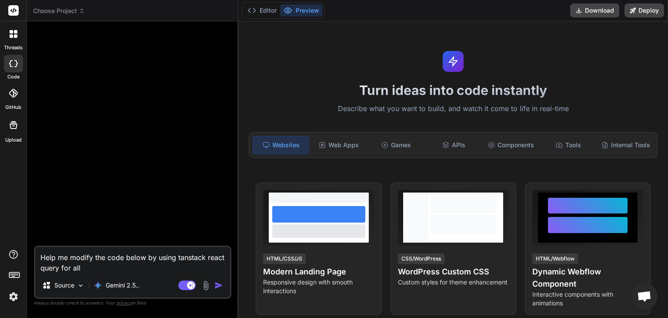
type textarea "x"
type textarea "Help me modify the code below by using tanstack react query for all r"
type textarea "x"
type textarea "Help me modify the code below by using tanstack react query for all re"
type textarea "x"
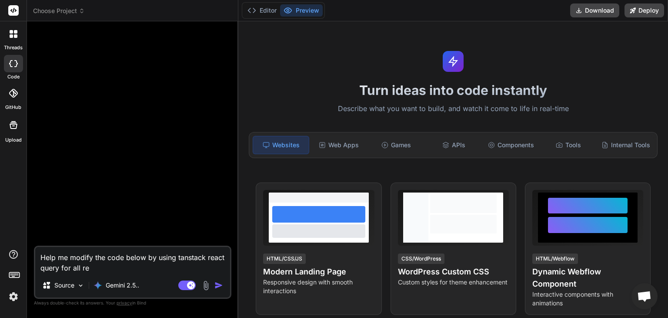
type textarea "Help me modify the code below by using tanstack react query for all req"
type textarea "x"
type textarea "Help me modify the code below by using tanstack react query for all requ"
type textarea "x"
type textarea "Help me modify the code below by using tanstack react query for all reque"
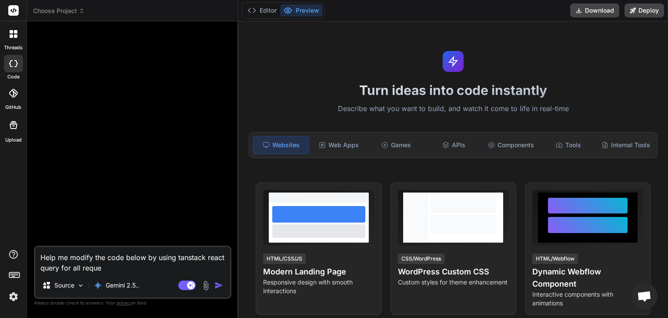
type textarea "x"
type textarea "Help me modify the code below by using tanstack react query for all reques"
type textarea "x"
type textarea "Help me modify the code below by using tanstack react query for all request"
type textarea "x"
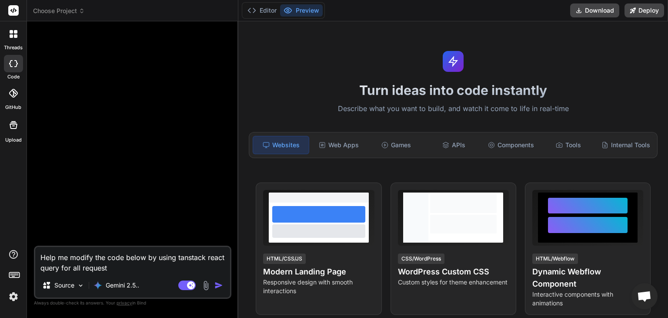
type textarea "Help me modify the code below by using tanstack react query for all requests"
type textarea "x"
type textarea "Help me modify the code below by using tanstack react query for all requests,"
type textarea "x"
type textarea "Help me modify the code below by using tanstack react query for all requests,"
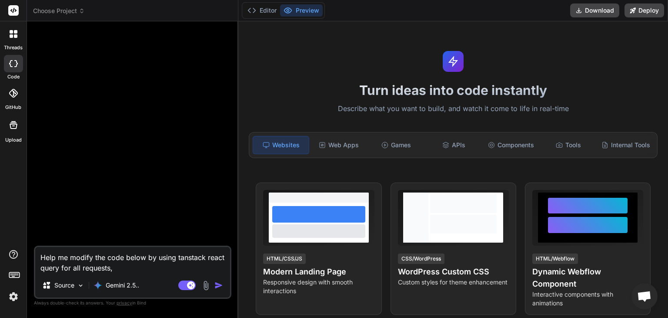
type textarea "x"
type textarea "Help me modify the code below by using tanstack react query for all requests, a"
type textarea "x"
type textarea "Help me modify the code below by using tanstack react query for all requests, an"
type textarea "x"
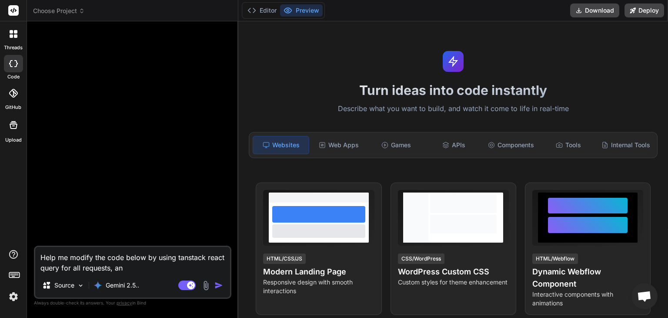
type textarea "Help me modify the code below by using tanstack react query for all requests, a…"
type textarea "x"
type textarea "Help me modify the code below by using tanstack react query for all requests, a…"
type textarea "x"
type textarea "Help me modify the code below by using tanstack react query for all requests, a…"
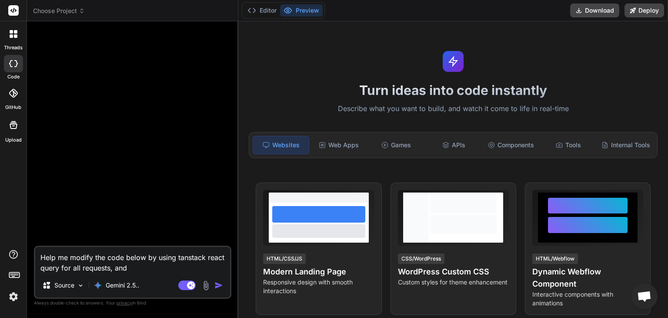
type textarea "x"
type textarea "Help me modify the code below by using tanstack react query for all requests, a…"
type textarea "x"
type textarea "Help me modify the code below by using tanstack react query for all requests, a…"
type textarea "x"
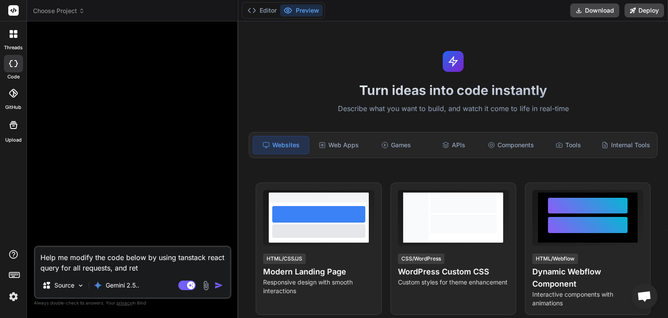
type textarea "Help me modify the code below by using tanstack react query for all requests, a…"
type textarea "x"
type textarea "Help me modify the code below by using tanstack react query for all requests, a…"
type textarea "x"
type textarea "Help me modify the code below by using tanstack react query for all requests, a…"
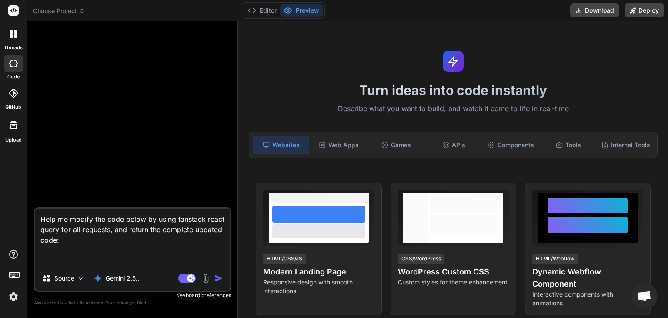
paste textarea "'use client'; import React, { useEffect, useState } from 'react'; import { BsX …"
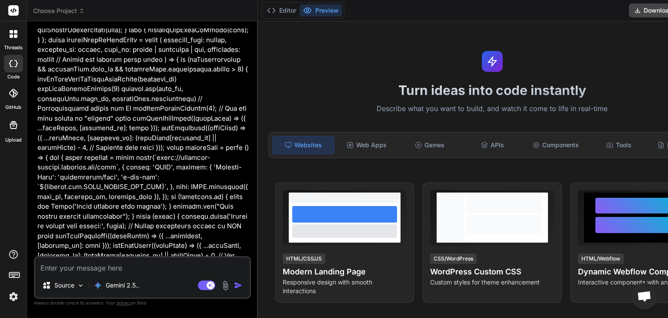
scroll to position [3355, 0]
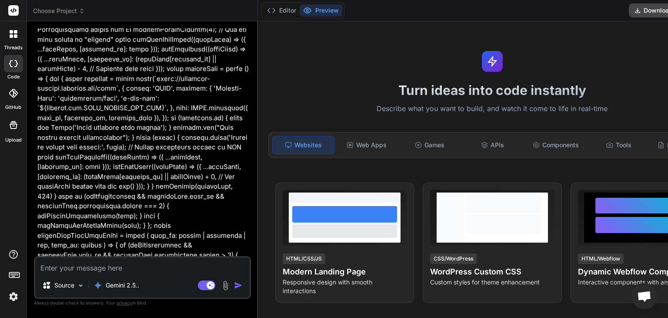
scroll to position [3480, 0]
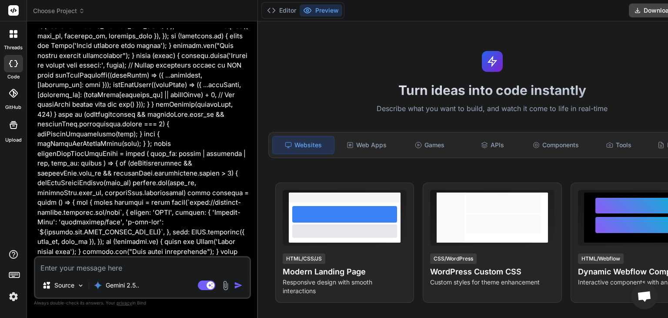
scroll to position [3560, 0]
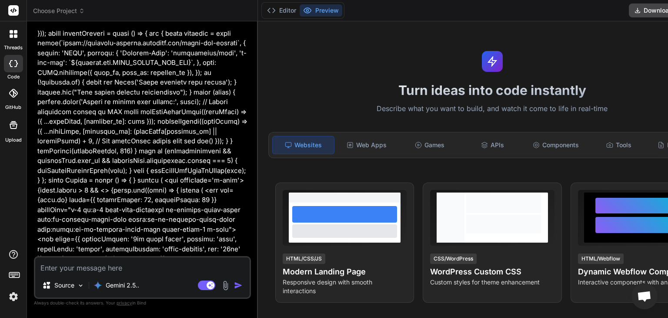
scroll to position [4401, 0]
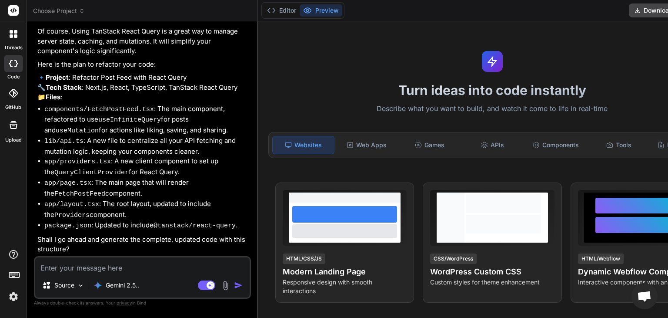
scroll to position [6731, 0]
click at [115, 267] on textarea at bounding box center [142, 265] width 215 height 16
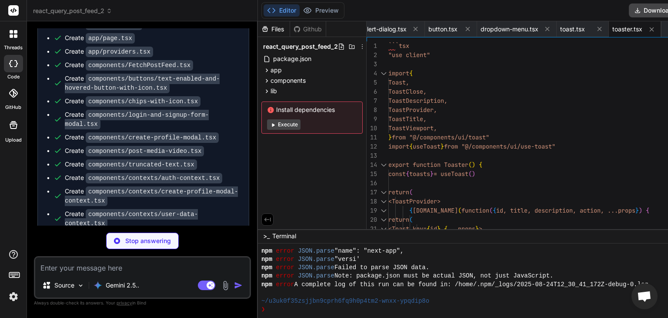
scroll to position [7058, 0]
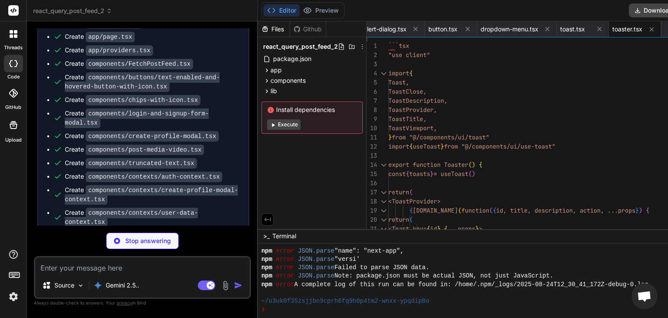
click at [65, 14] on div "Create package.json" at bounding box center [100, 9] width 70 height 9
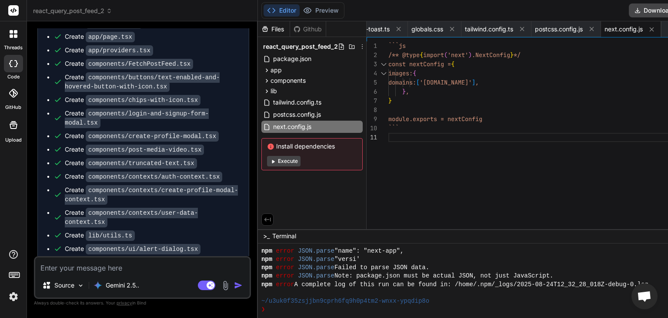
scroll to position [442, 0]
click at [266, 81] on icon at bounding box center [267, 80] width 2 height 3
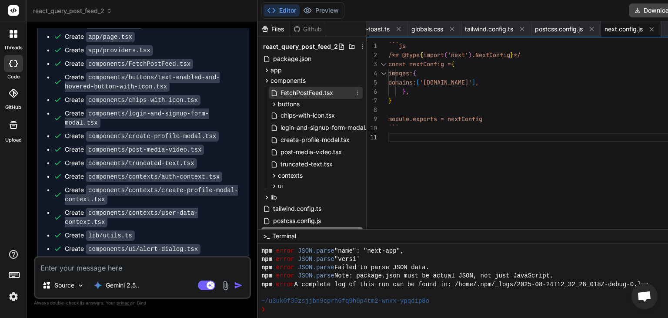
click at [293, 91] on span "FetchPostFeed.tsx" at bounding box center [307, 92] width 54 height 10
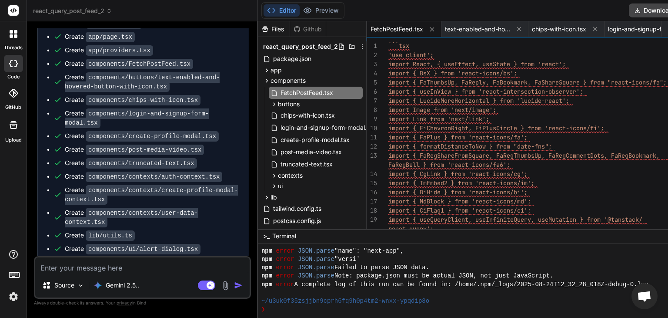
scroll to position [0, 0]
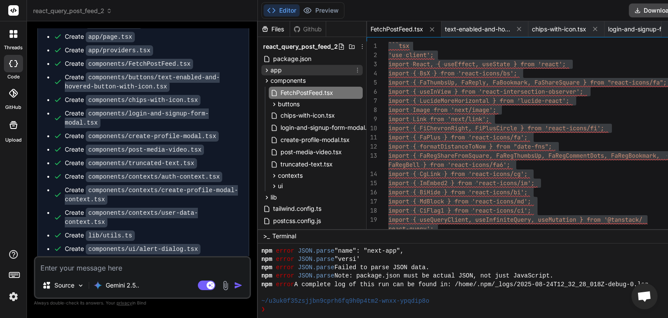
click at [263, 67] on icon at bounding box center [266, 70] width 7 height 7
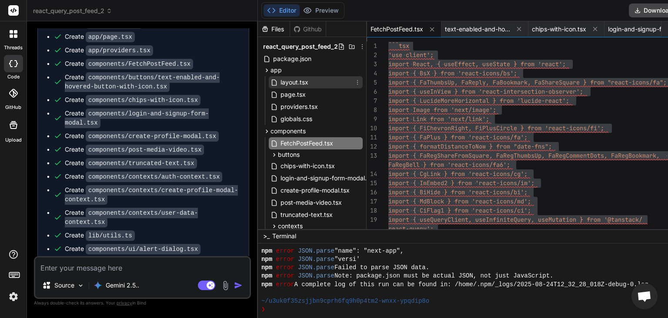
click at [290, 84] on span "layout.tsx" at bounding box center [295, 82] width 30 height 10
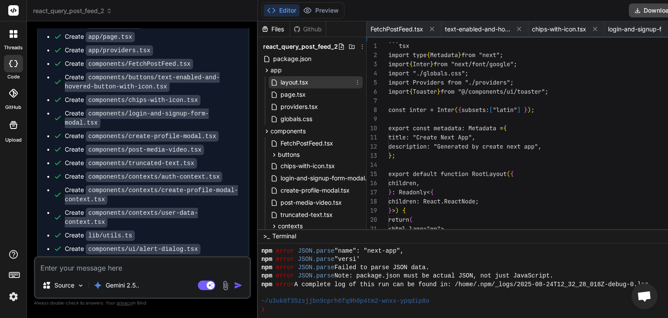
scroll to position [0, 60]
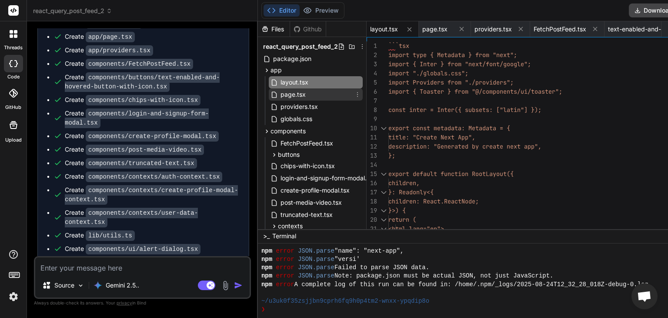
click at [291, 93] on span "page.tsx" at bounding box center [293, 94] width 27 height 10
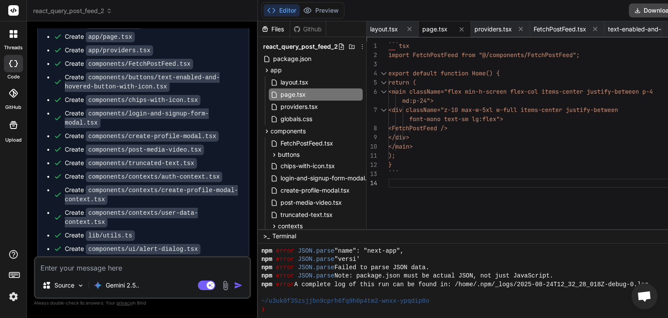
click at [136, 268] on textarea at bounding box center [142, 265] width 215 height 16
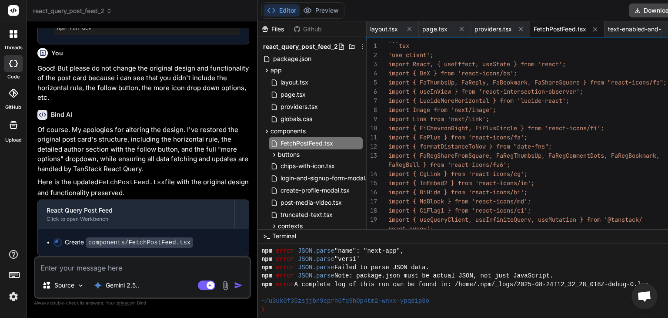
scroll to position [7507, 0]
click at [67, 118] on h6 "Bind AI" at bounding box center [61, 114] width 21 height 9
click at [74, 118] on div "Bind AI" at bounding box center [143, 115] width 212 height 10
